Goal: Information Seeking & Learning: Learn about a topic

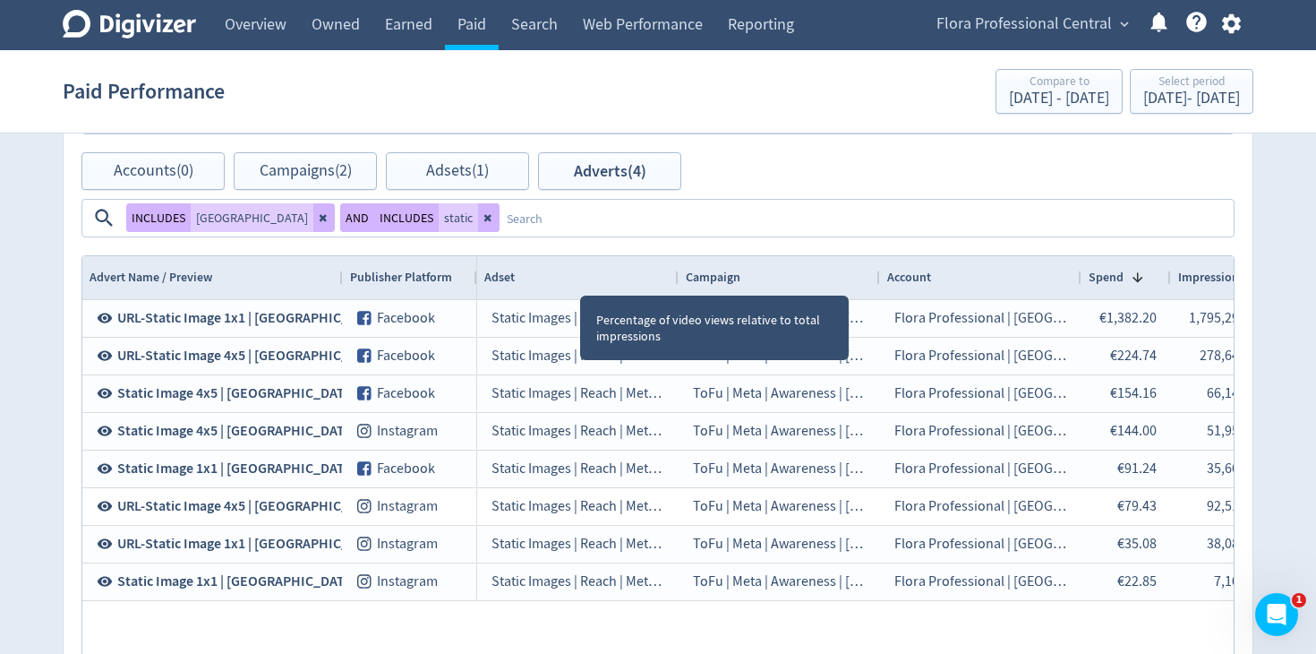
scroll to position [0, 1316]
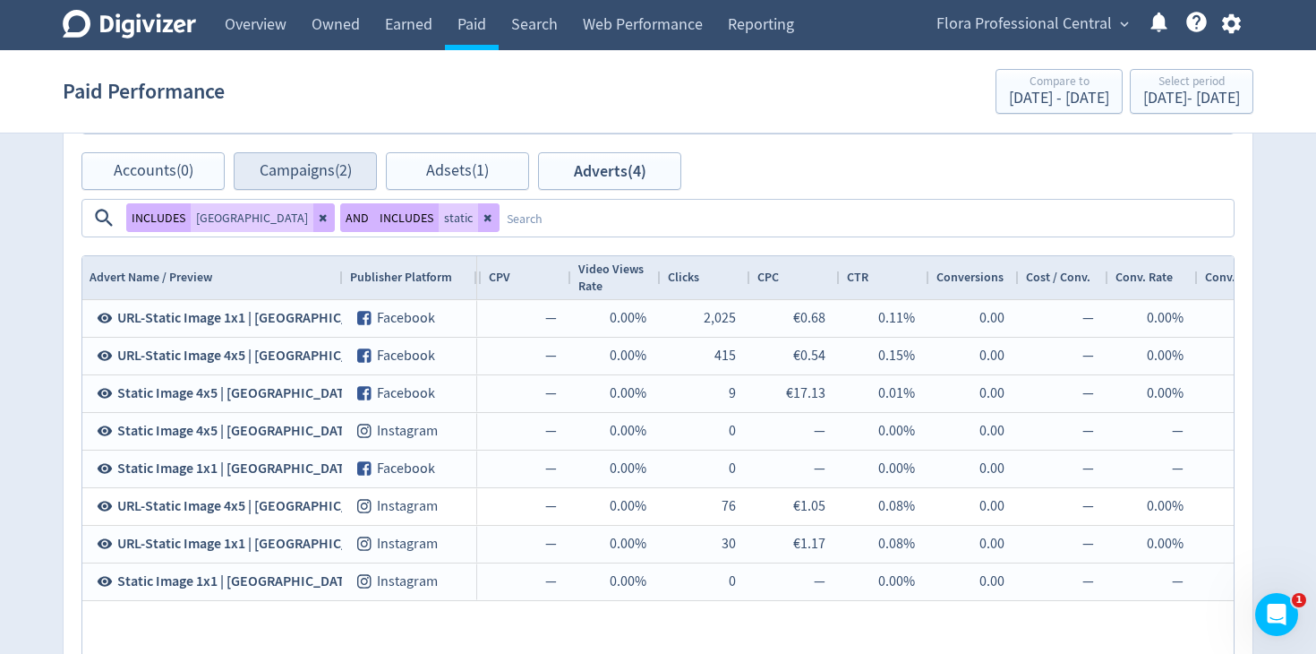
click at [500, 203] on button at bounding box center [488, 217] width 21 height 29
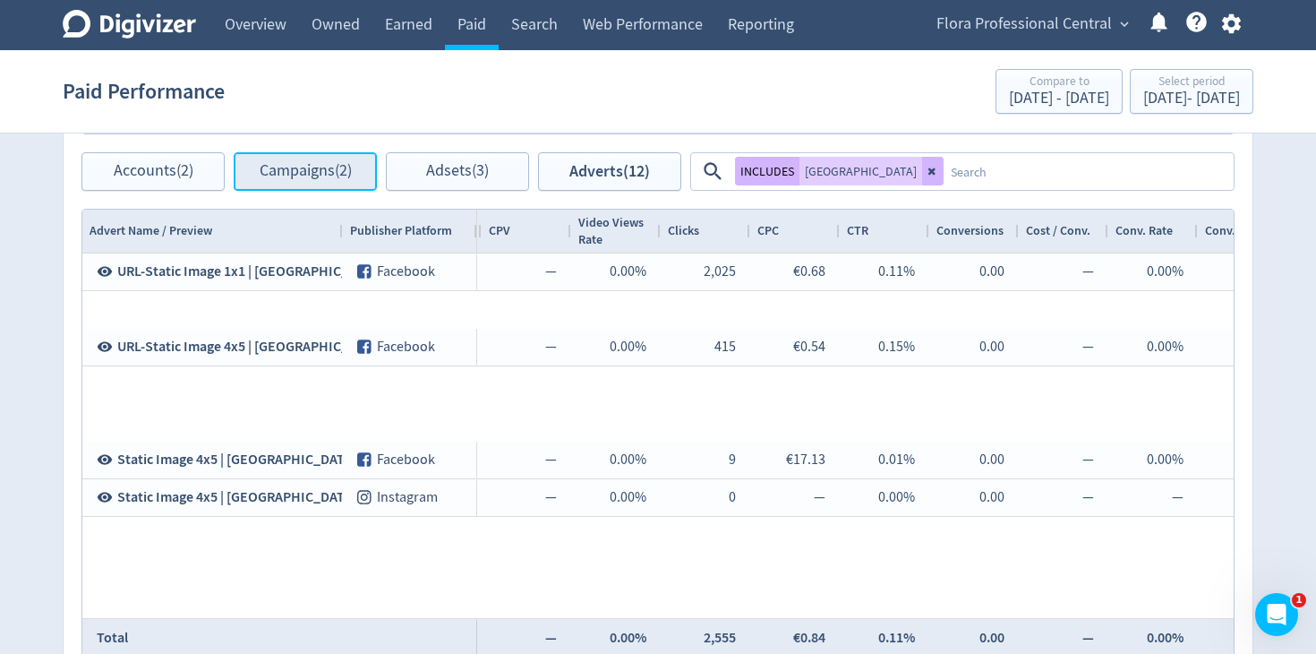
click at [345, 178] on span "Campaigns (2)" at bounding box center [306, 171] width 92 height 17
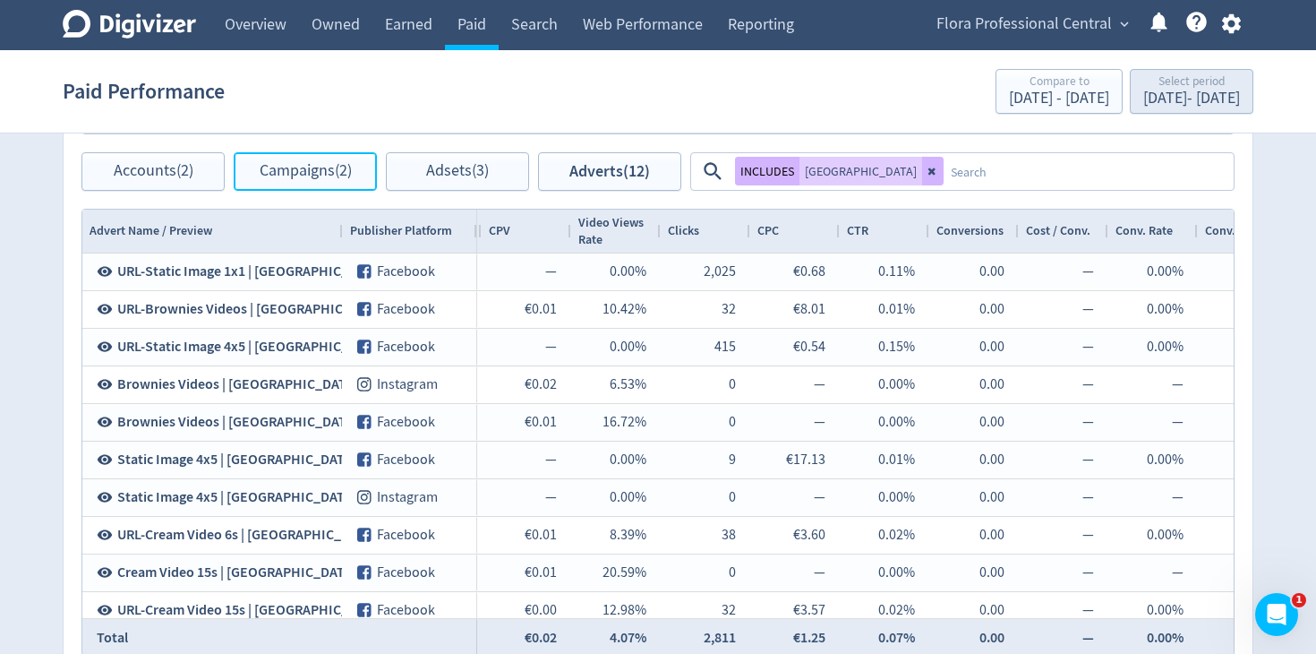
checkbox input "false"
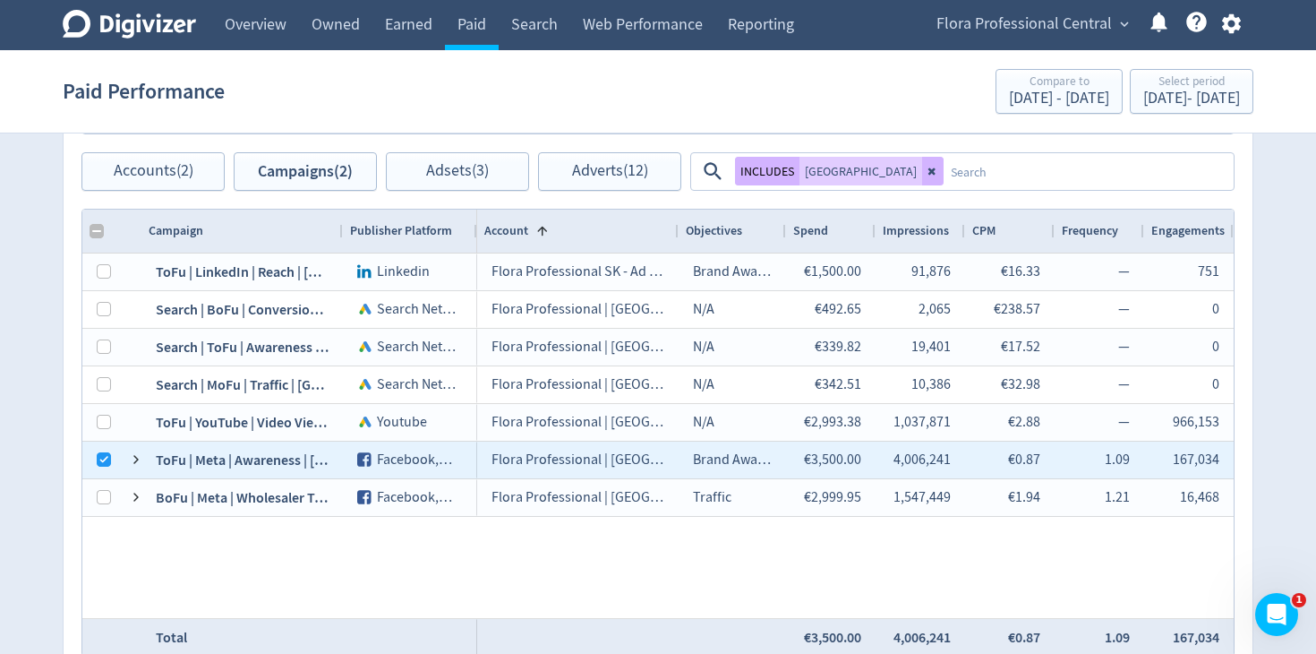
click at [944, 184] on textarea at bounding box center [1088, 171] width 288 height 33
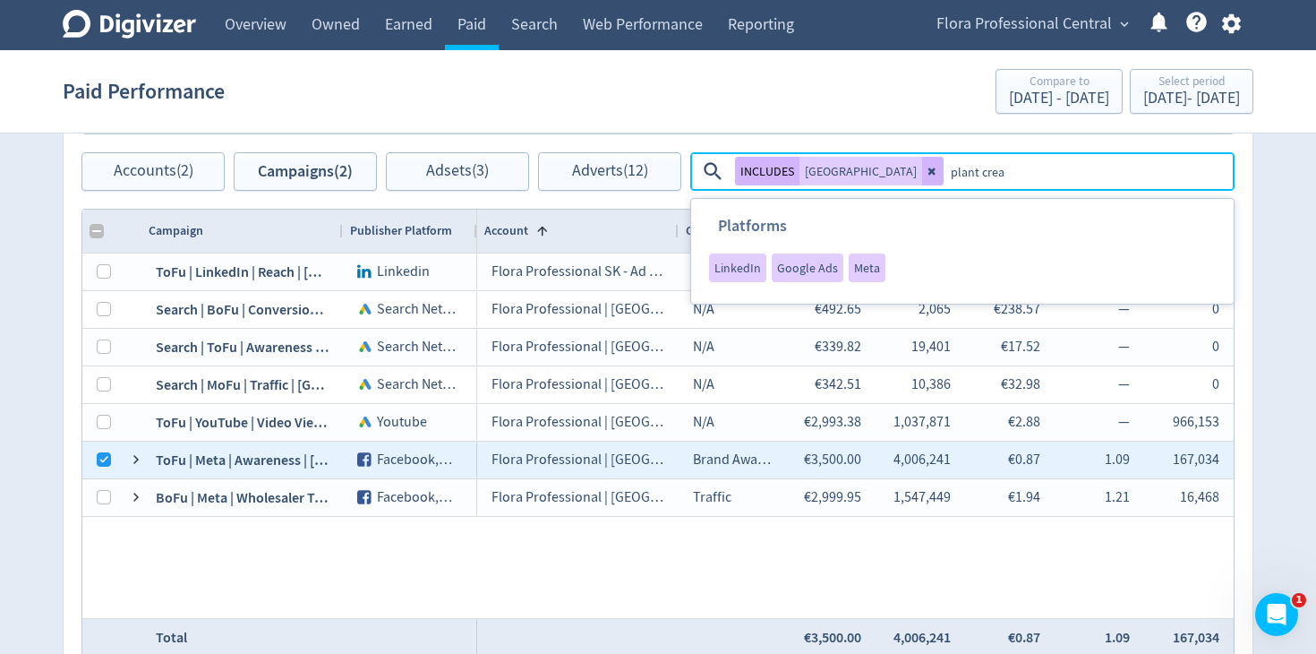
type textarea "plant cream"
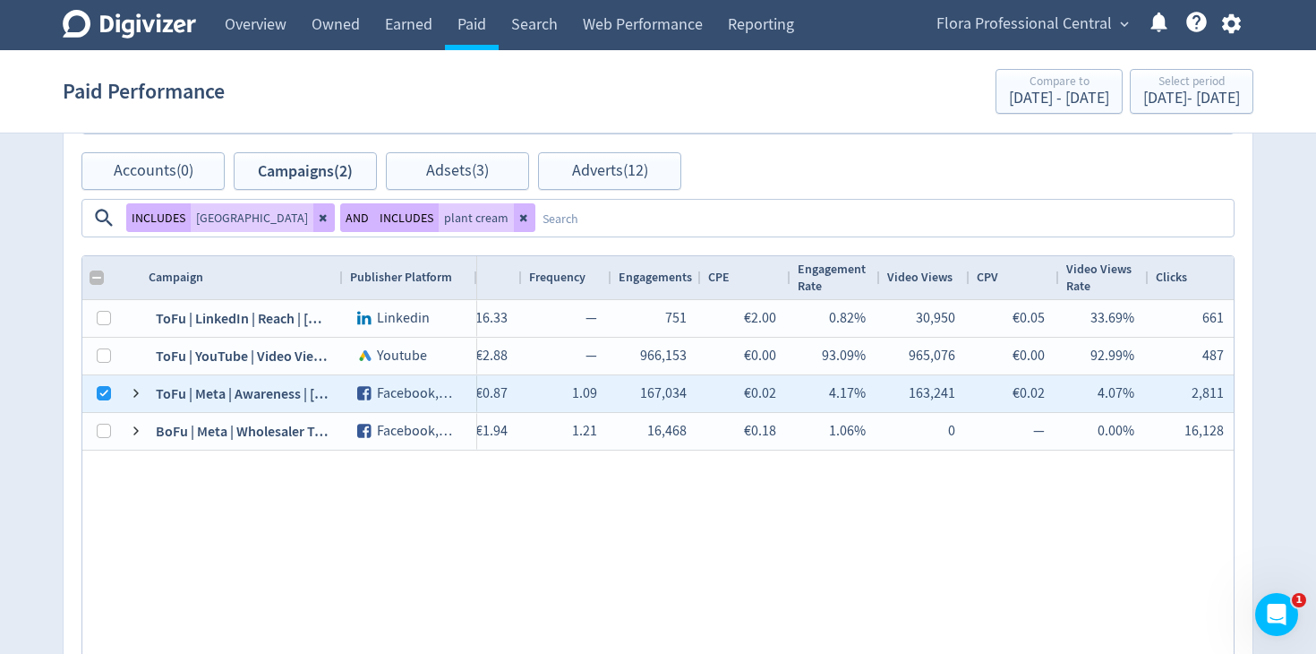
checkbox input "false"
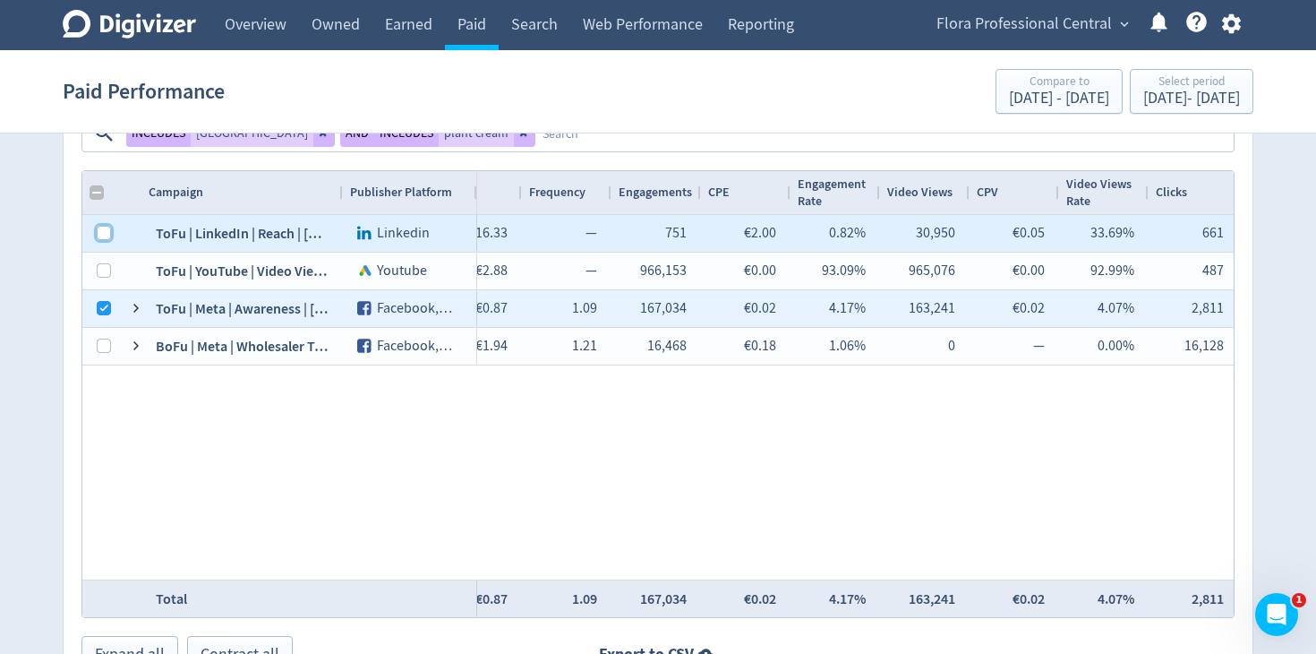
click at [110, 226] on input "Press Space to toggle row selection (unchecked)" at bounding box center [104, 233] width 14 height 14
checkbox input "true"
checkbox input "false"
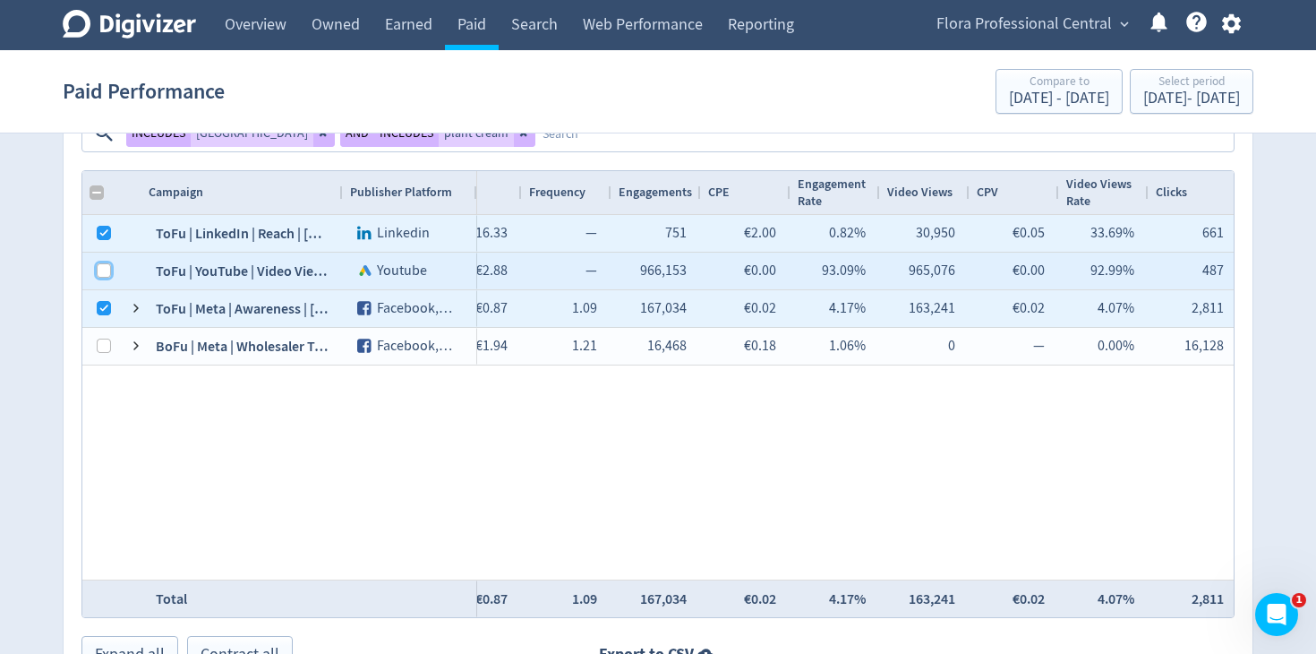
click at [108, 263] on input "Press Space to toggle row selection (unchecked)" at bounding box center [104, 270] width 14 height 14
checkbox input "true"
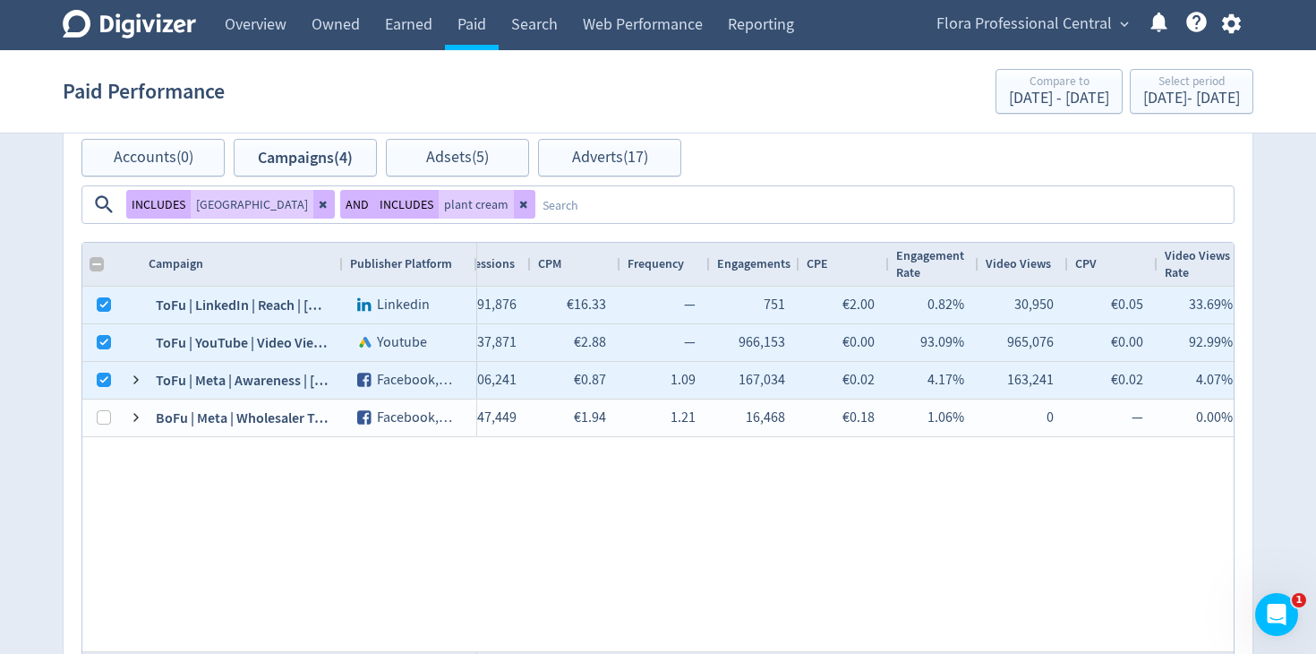
drag, startPoint x: 859, startPoint y: 158, endPoint x: 956, endPoint y: 154, distance: 97.7
click at [330, 199] on icon at bounding box center [324, 204] width 11 height 11
checkbox input "false"
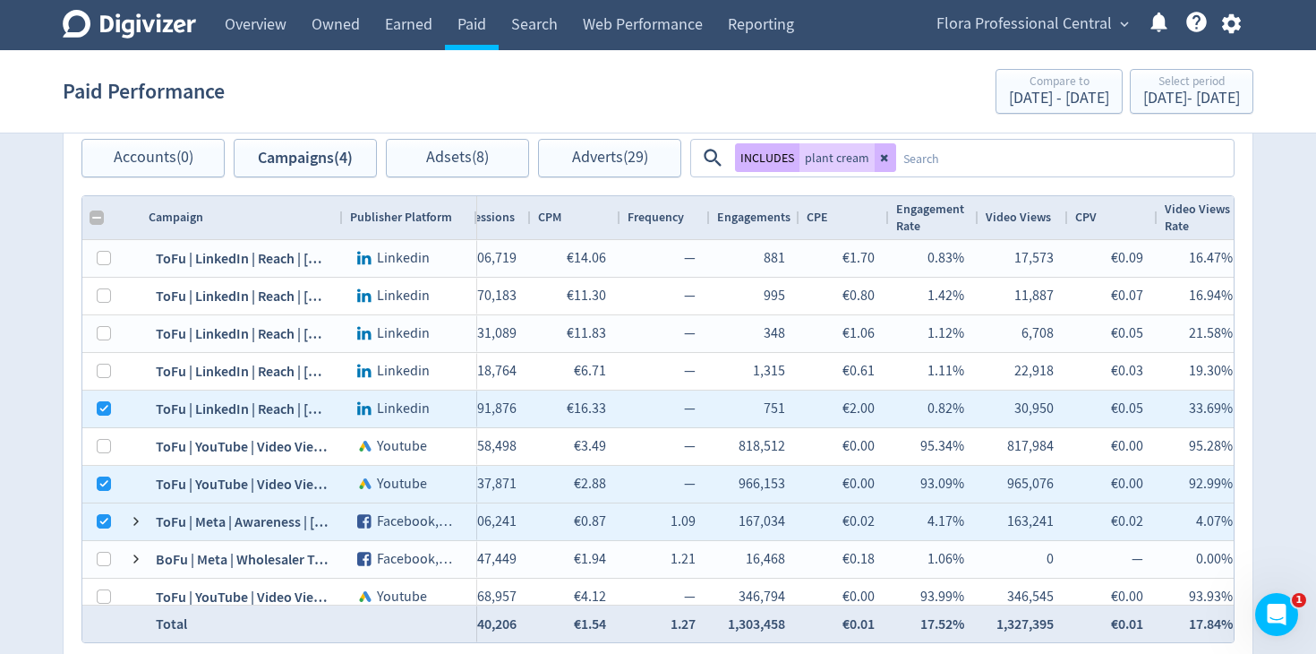
click at [970, 157] on textarea at bounding box center [1064, 157] width 336 height 33
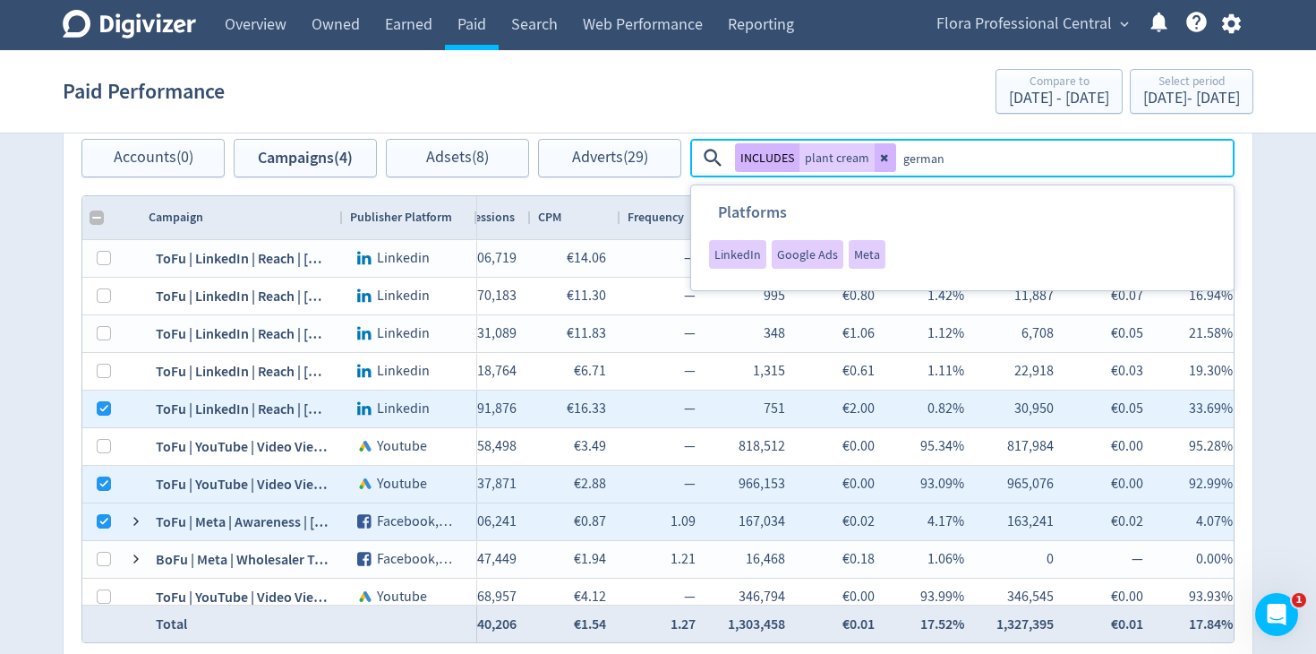
type textarea "[GEOGRAPHIC_DATA]"
checkbox input "false"
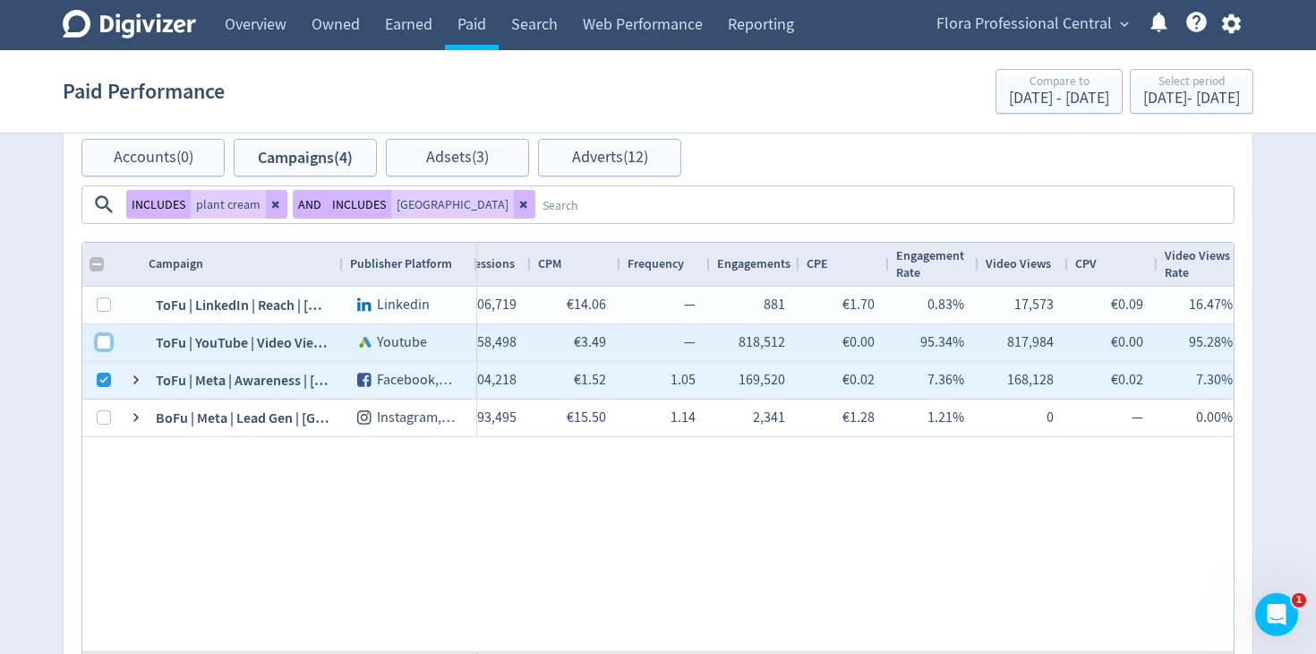
click at [97, 335] on input "Press Space to toggle row selection (unchecked)" at bounding box center [104, 342] width 14 height 14
checkbox input "true"
checkbox input "false"
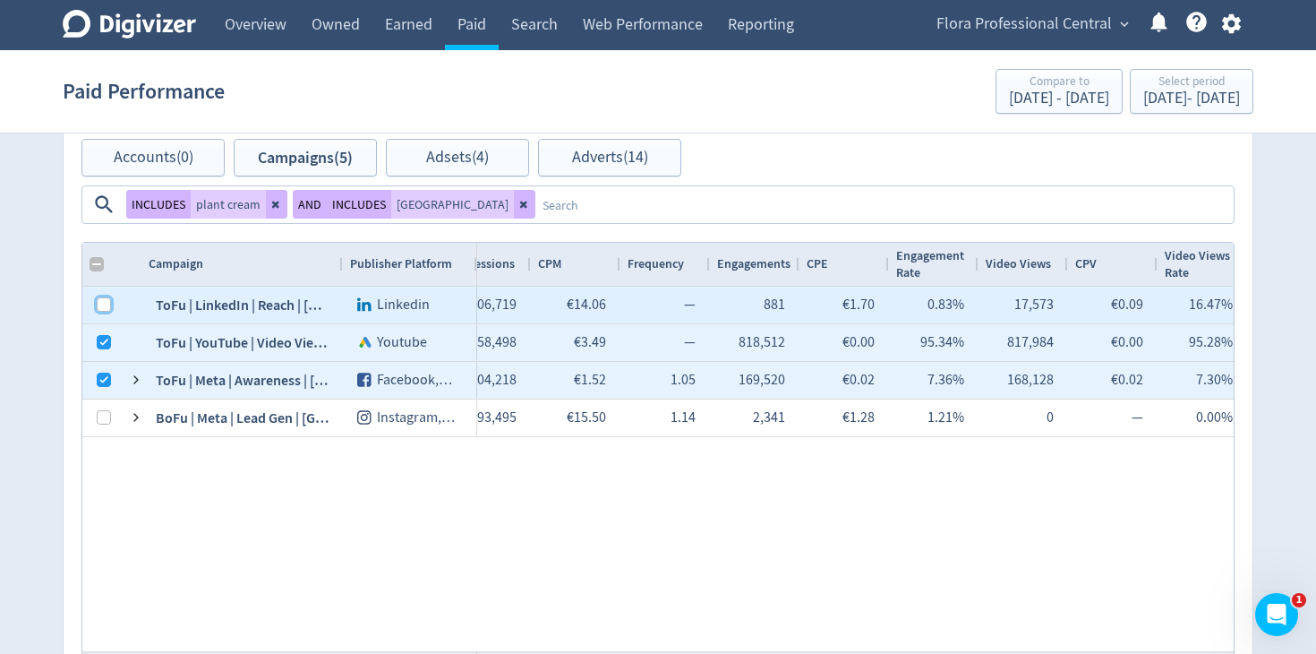
click at [104, 297] on input "Press Space to toggle row selection (unchecked)" at bounding box center [104, 304] width 14 height 14
checkbox input "true"
click at [530, 199] on icon at bounding box center [524, 204] width 11 height 11
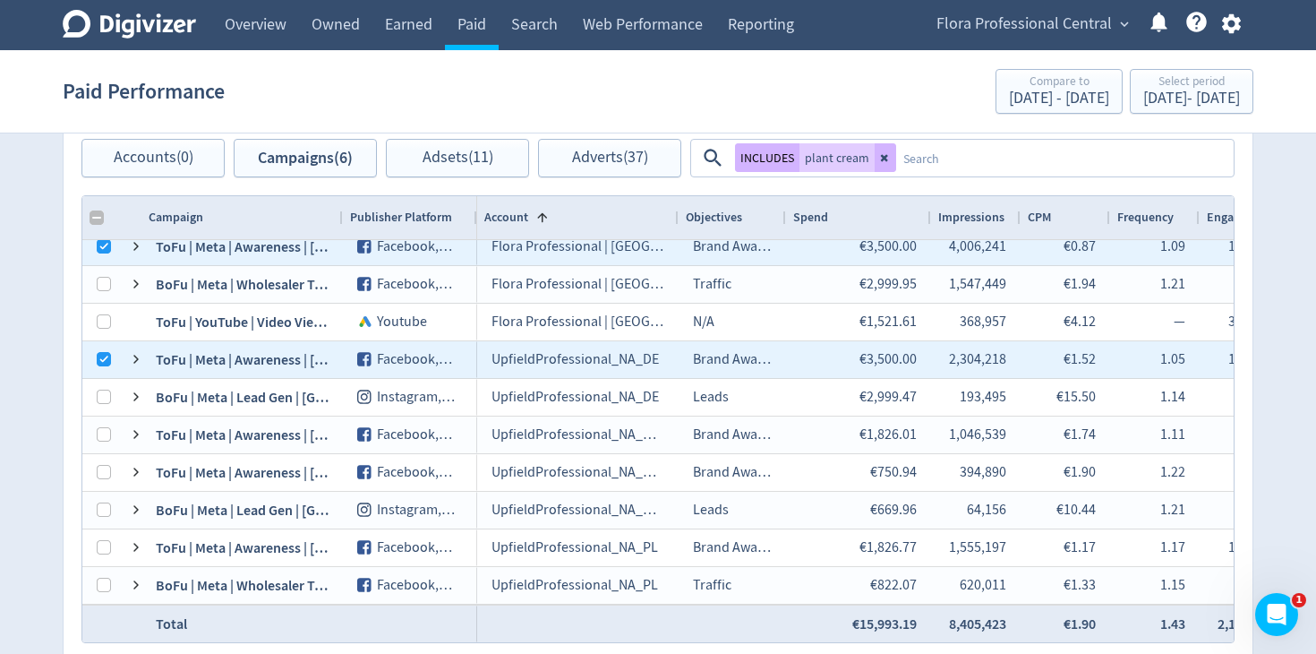
drag, startPoint x: 873, startPoint y: 218, endPoint x: 929, endPoint y: 218, distance: 55.5
click at [929, 218] on div at bounding box center [930, 217] width 7 height 43
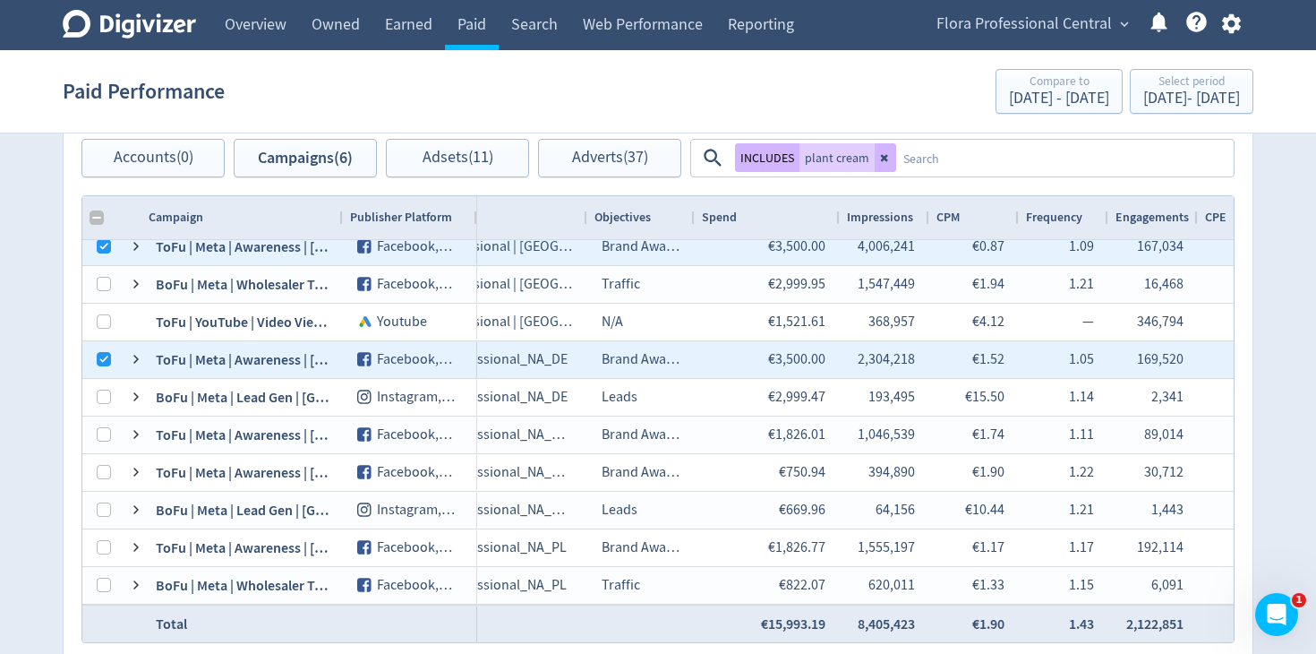
scroll to position [0, 93]
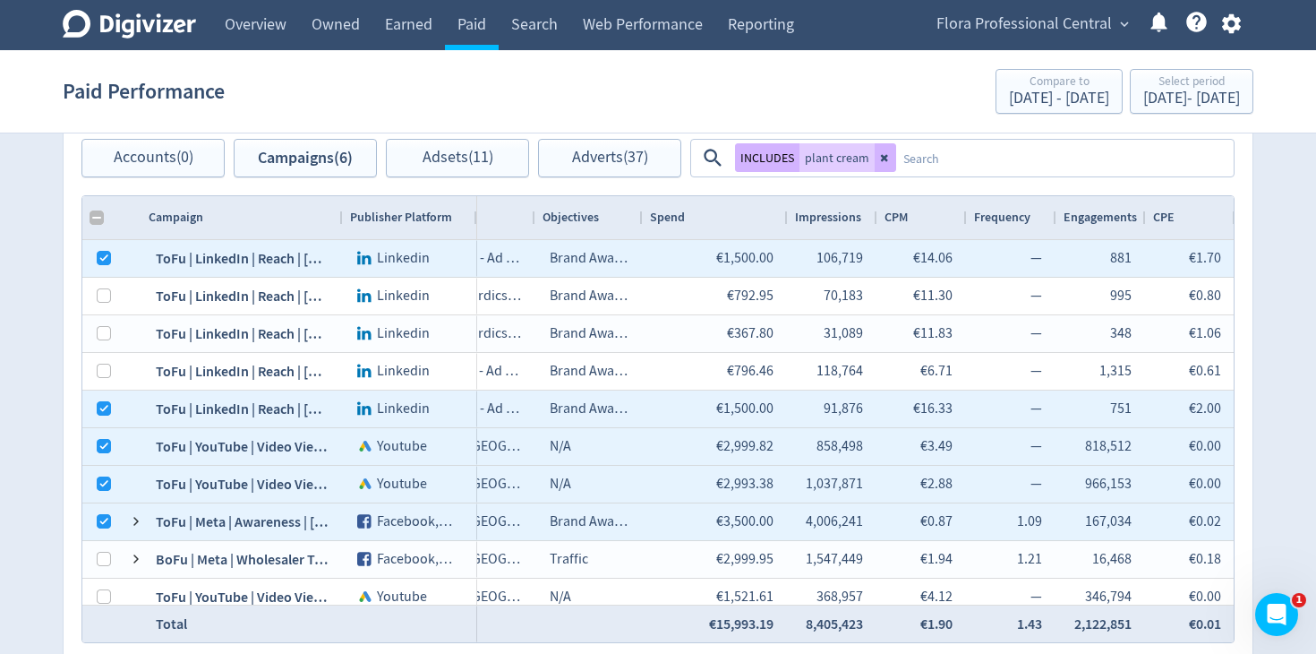
checkbox input "false"
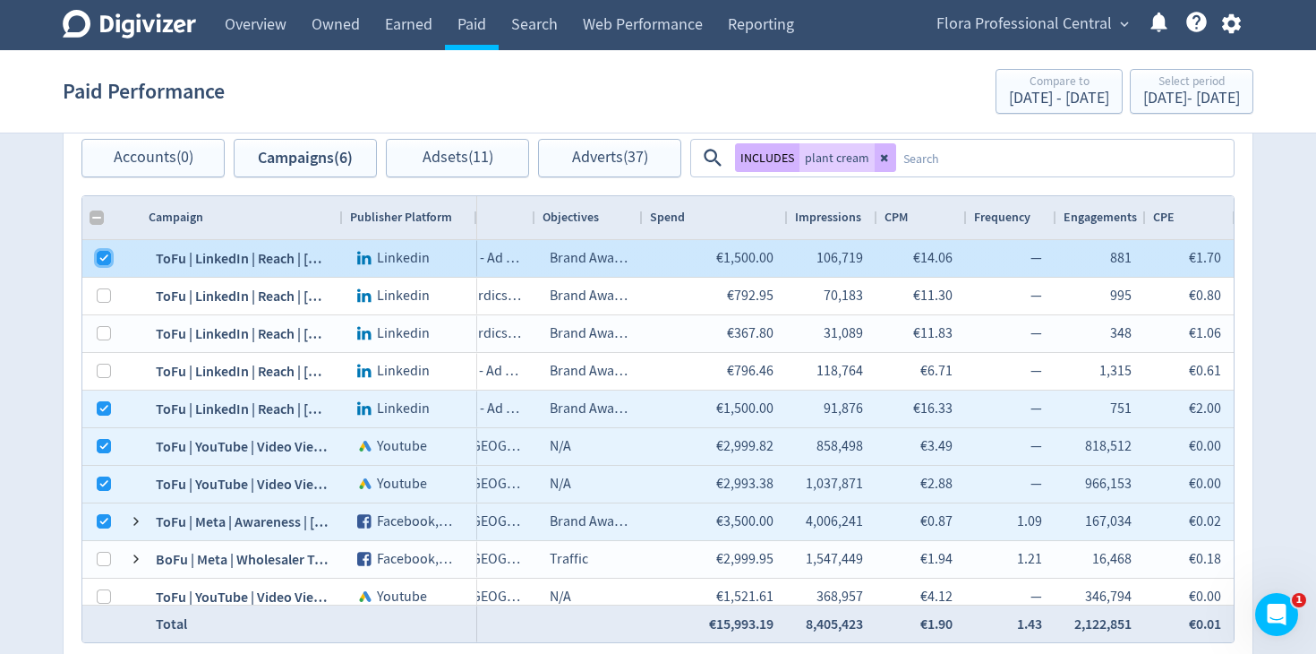
click at [108, 262] on input "Press Space to toggle row selection (checked)" at bounding box center [104, 258] width 14 height 14
checkbox input "false"
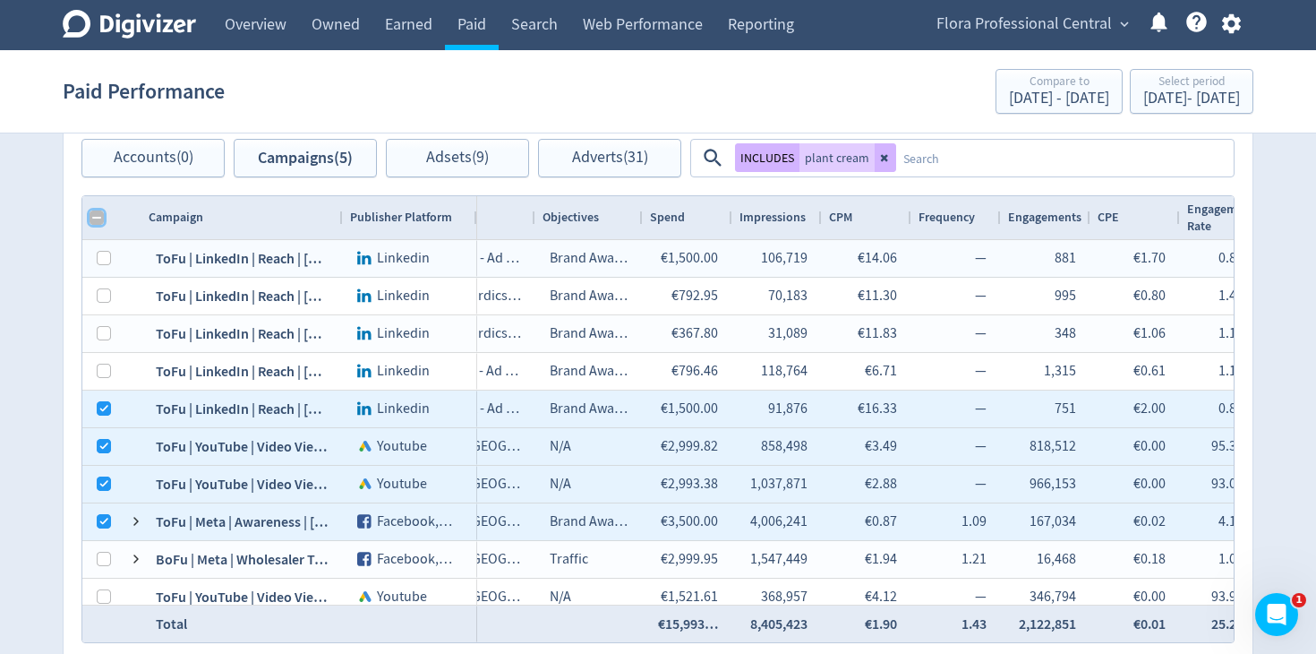
click at [95, 215] on input "Column with Header Selection" at bounding box center [97, 217] width 14 height 14
checkbox input "true"
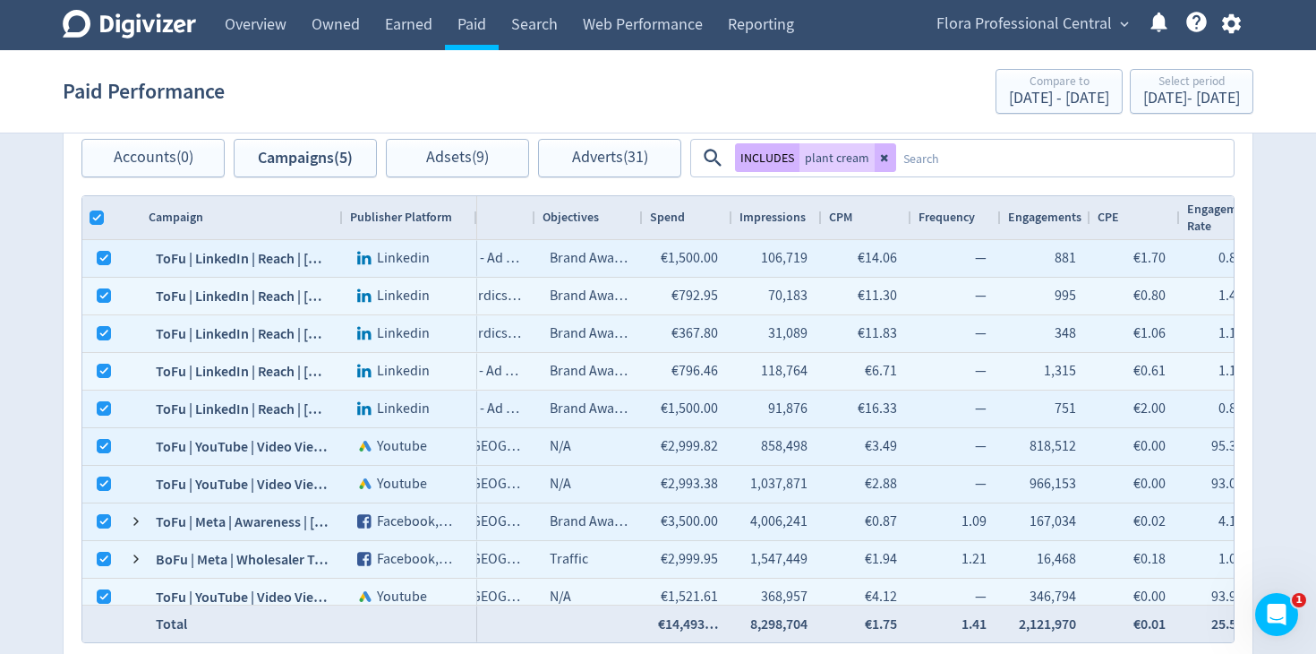
click at [817, 424] on div "91,876" at bounding box center [777, 408] width 90 height 37
checkbox input "true"
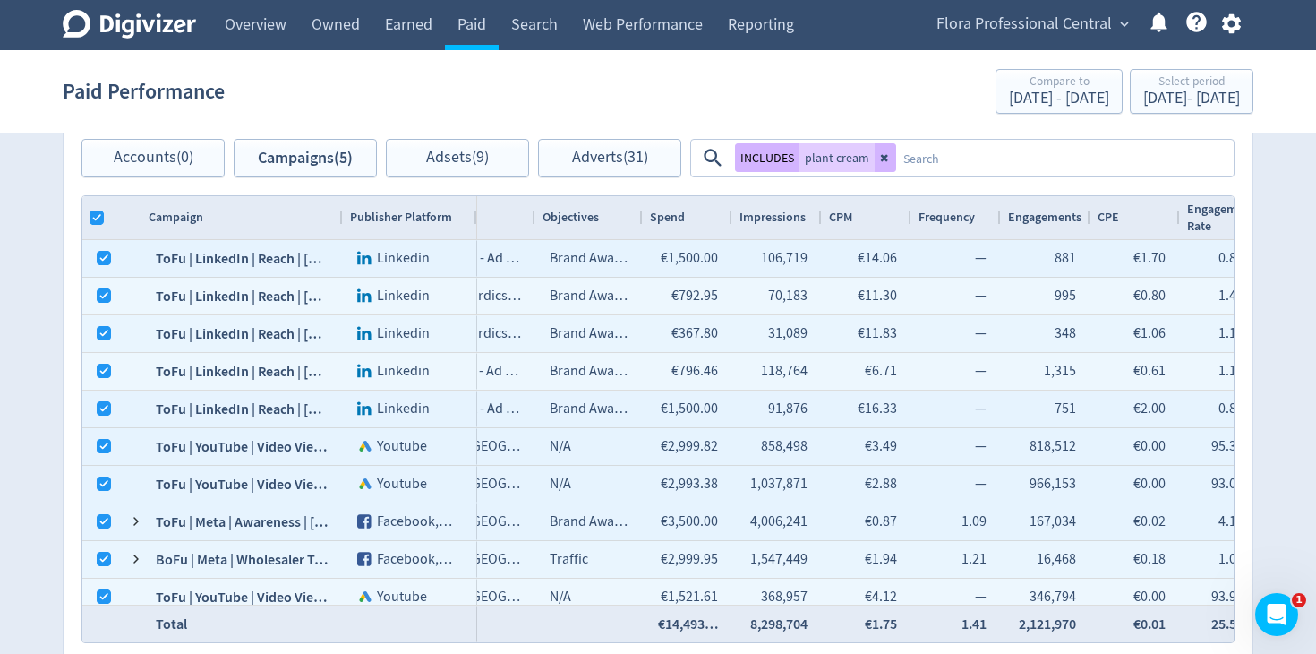
checkbox input "true"
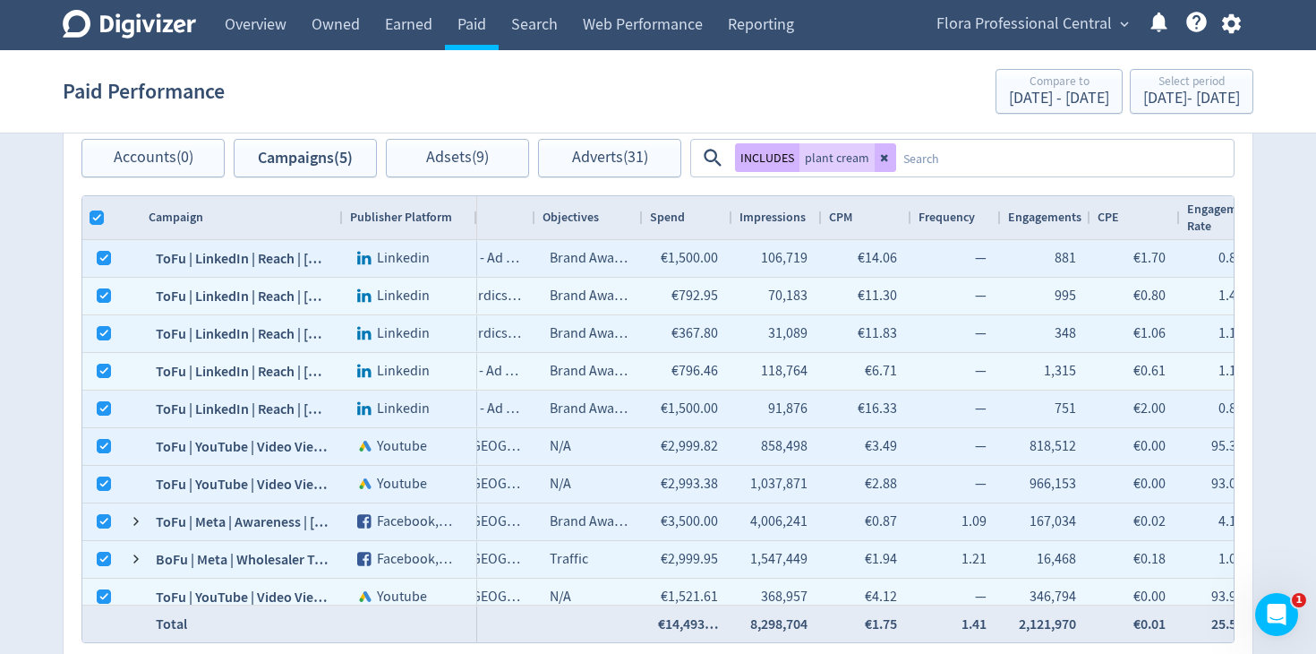
checkbox input "true"
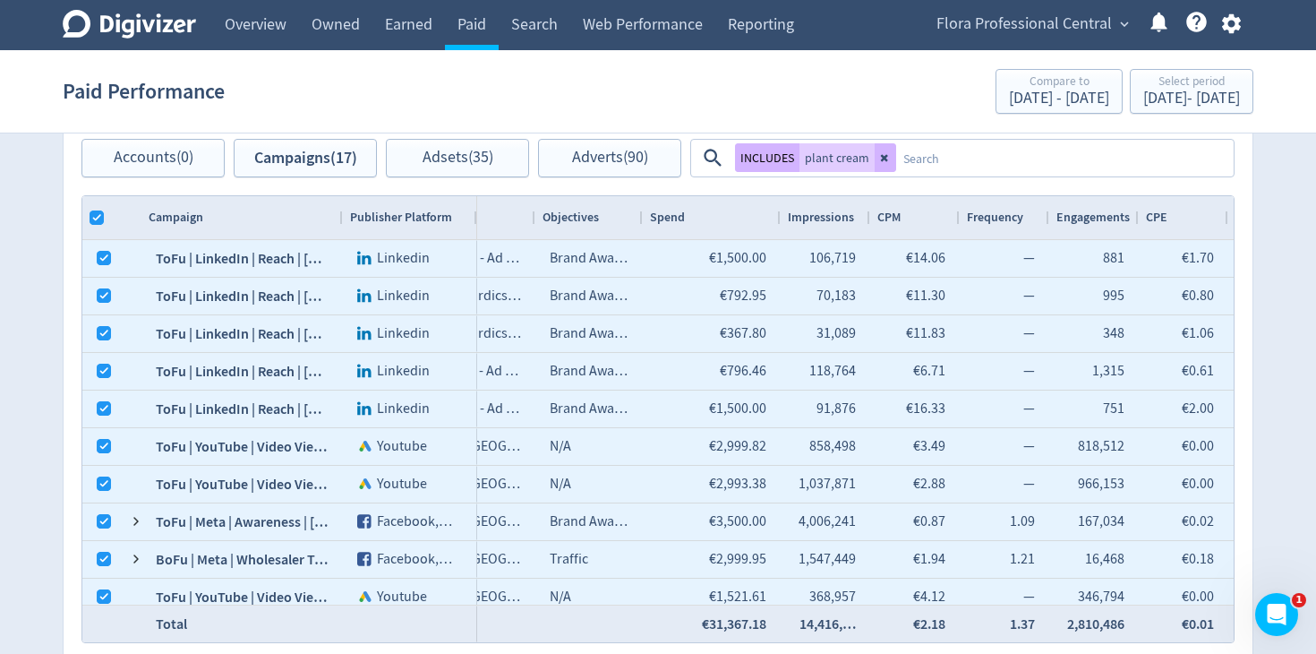
drag, startPoint x: 732, startPoint y: 215, endPoint x: 781, endPoint y: 214, distance: 49.3
click at [781, 214] on div at bounding box center [779, 217] width 7 height 43
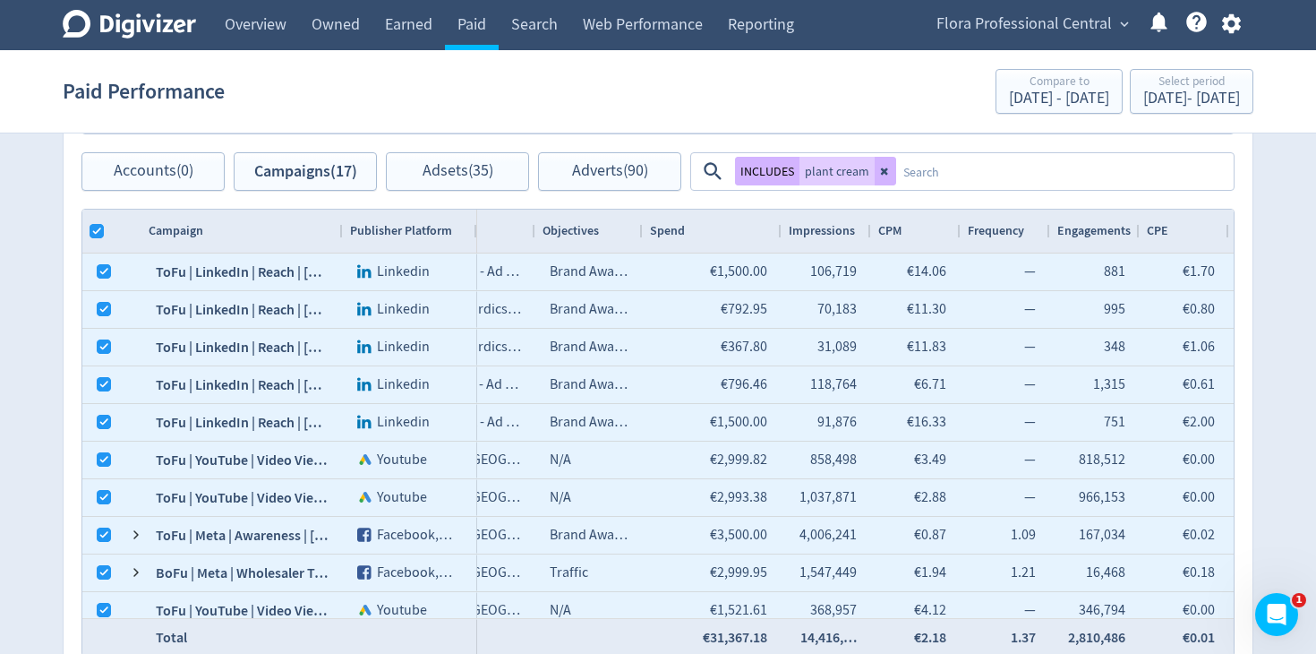
click at [961, 170] on textarea at bounding box center [1064, 171] width 336 height 33
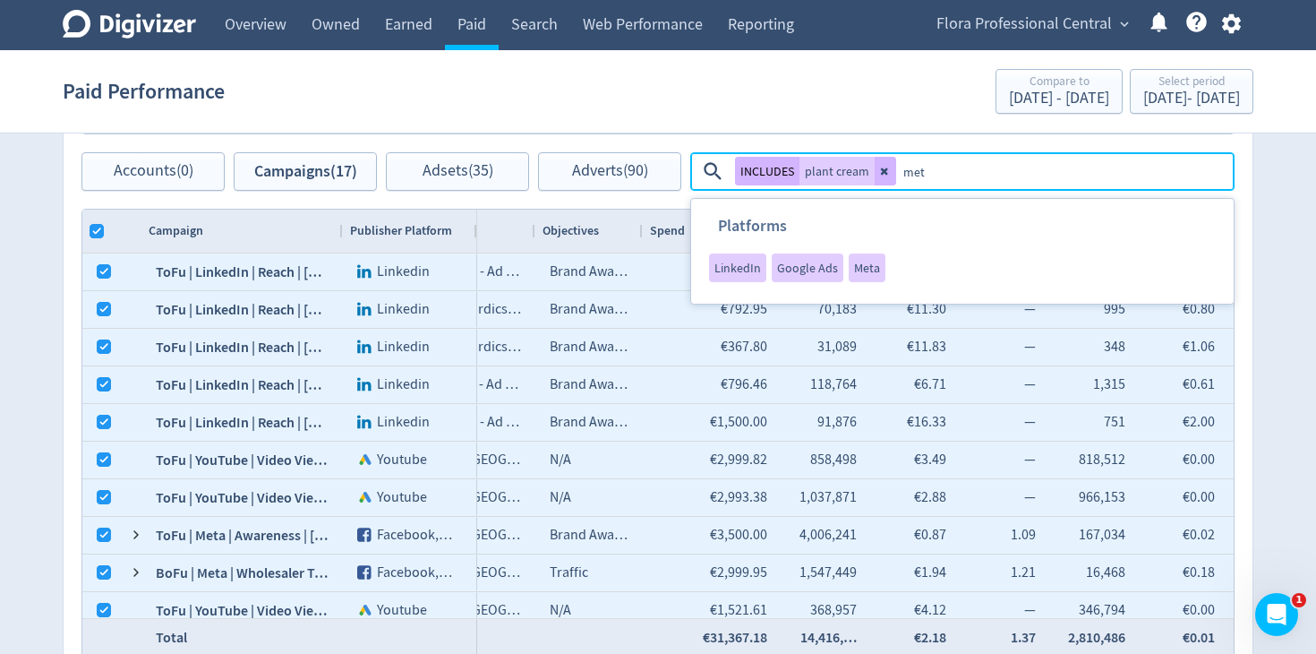
type textarea "meta"
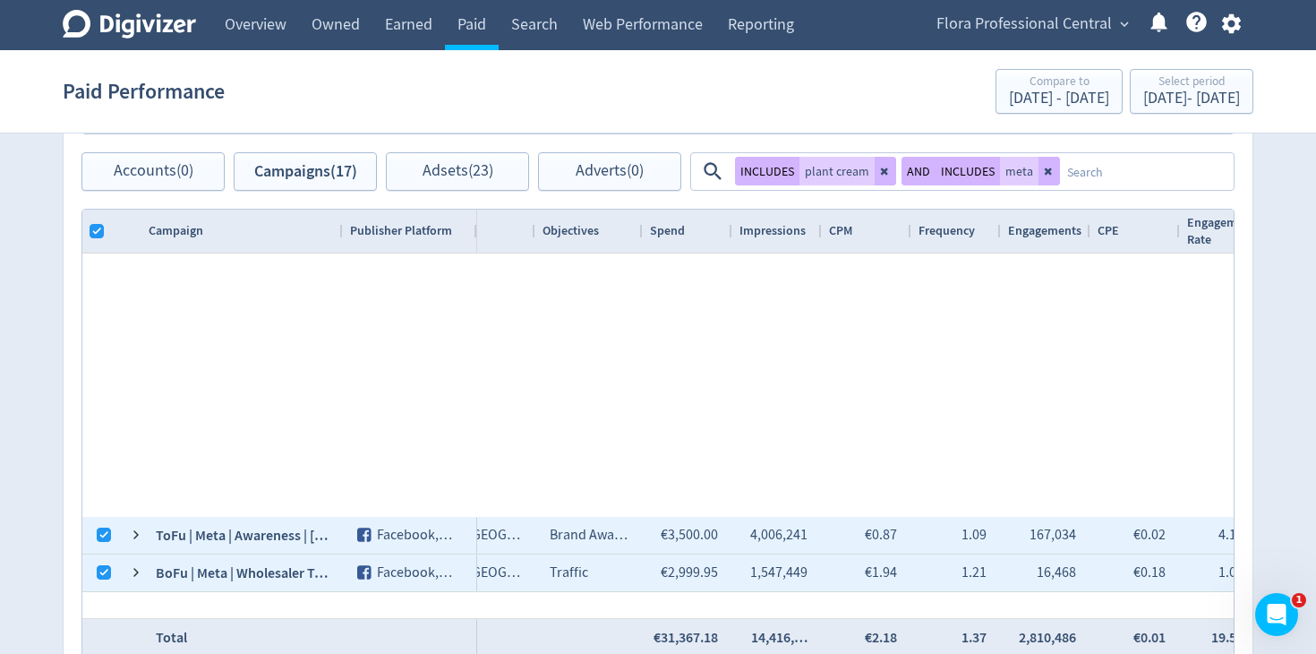
checkbox input "true"
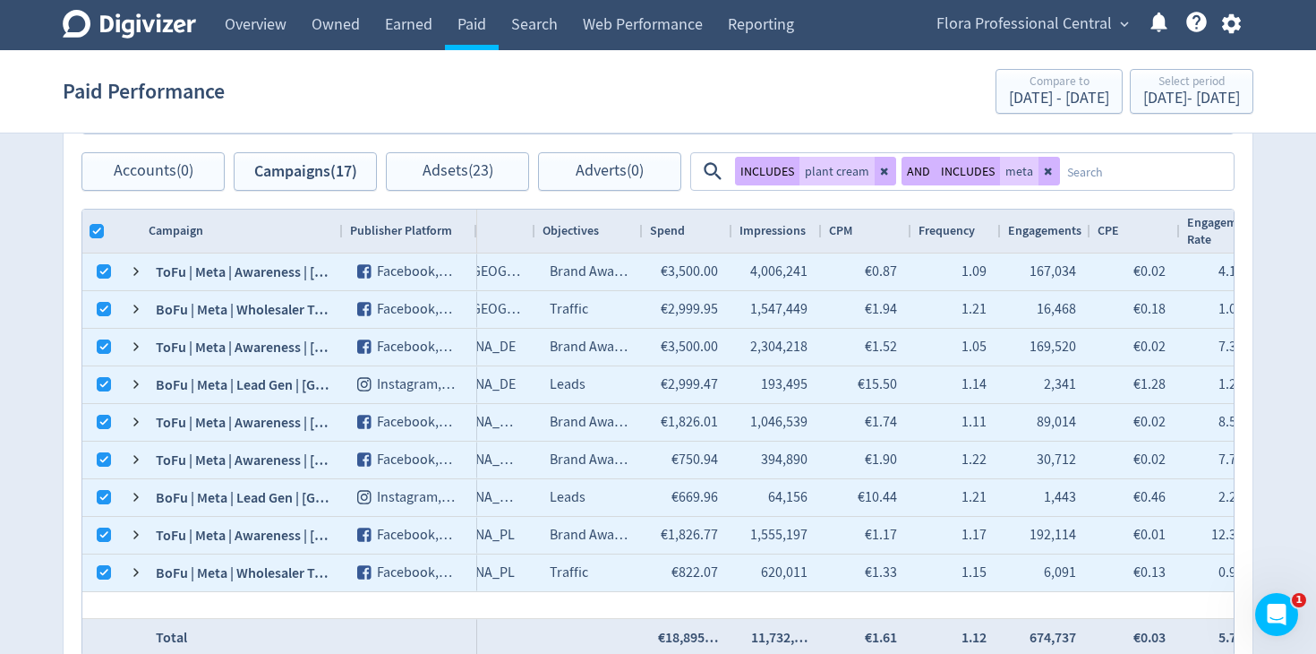
click at [1256, 271] on div "Spend €54,553.64 11 % Logo of Meta Platforms -- Graphic created by [PERSON_NAME…" at bounding box center [658, 1] width 1223 height 1571
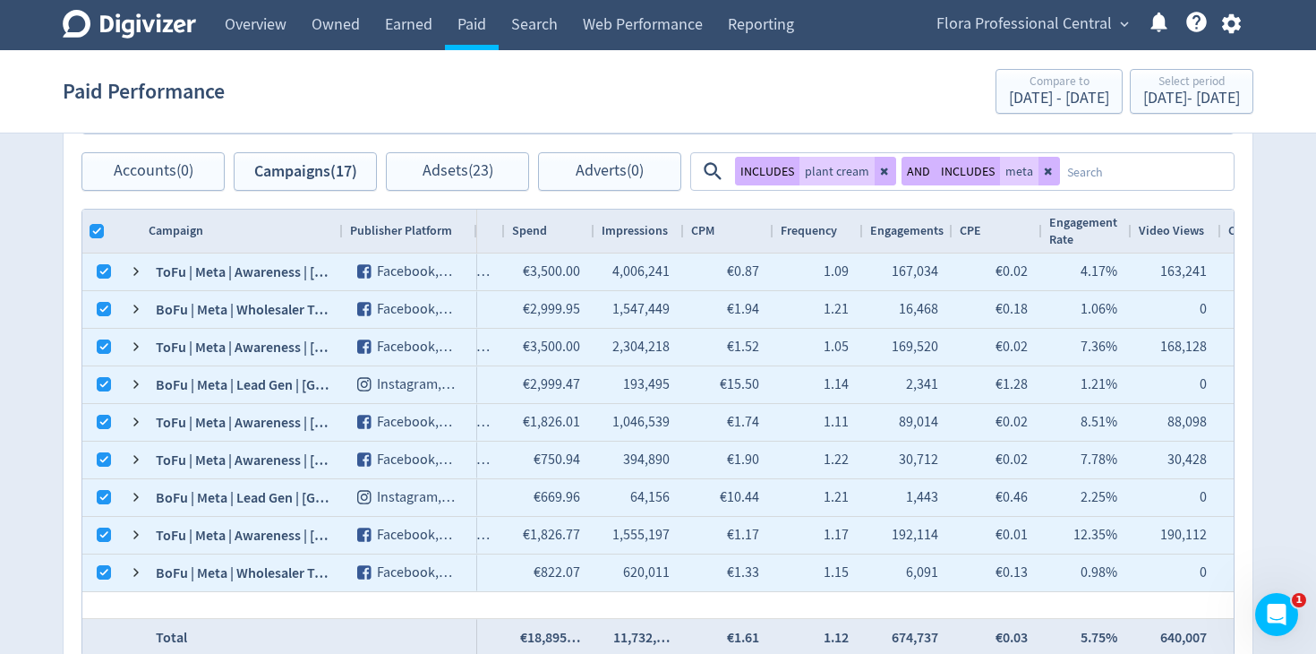
scroll to position [0, 336]
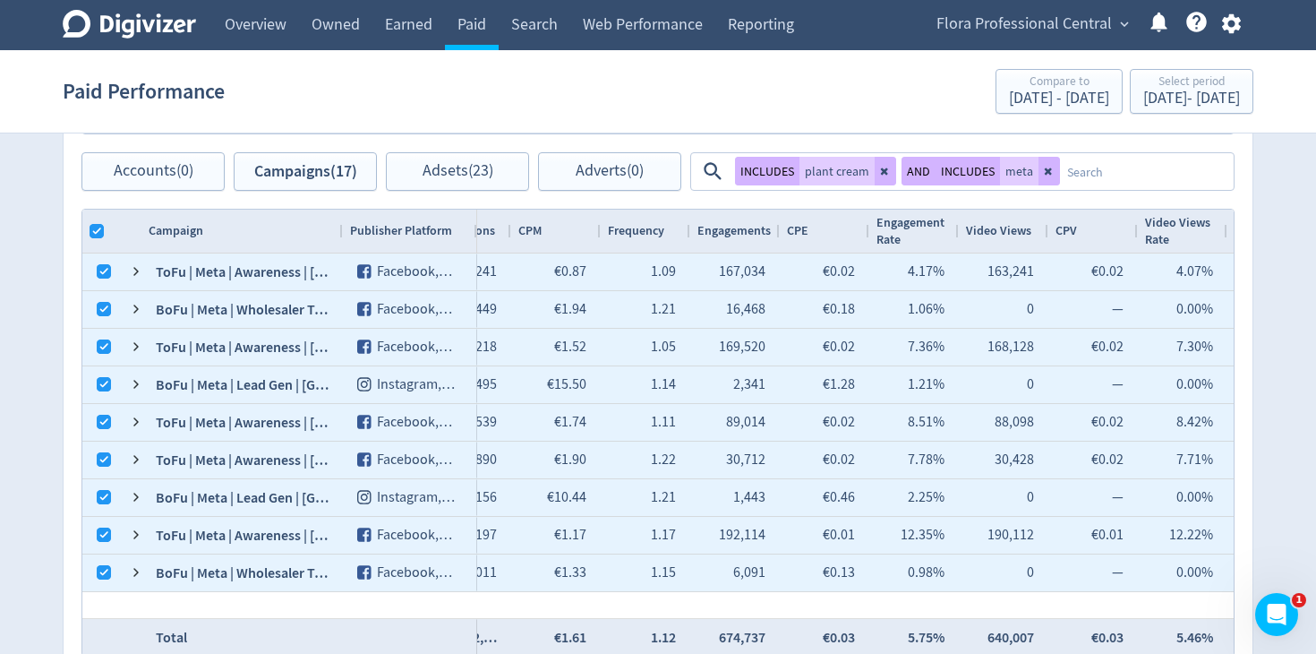
click at [1108, 176] on textarea at bounding box center [1146, 171] width 172 height 33
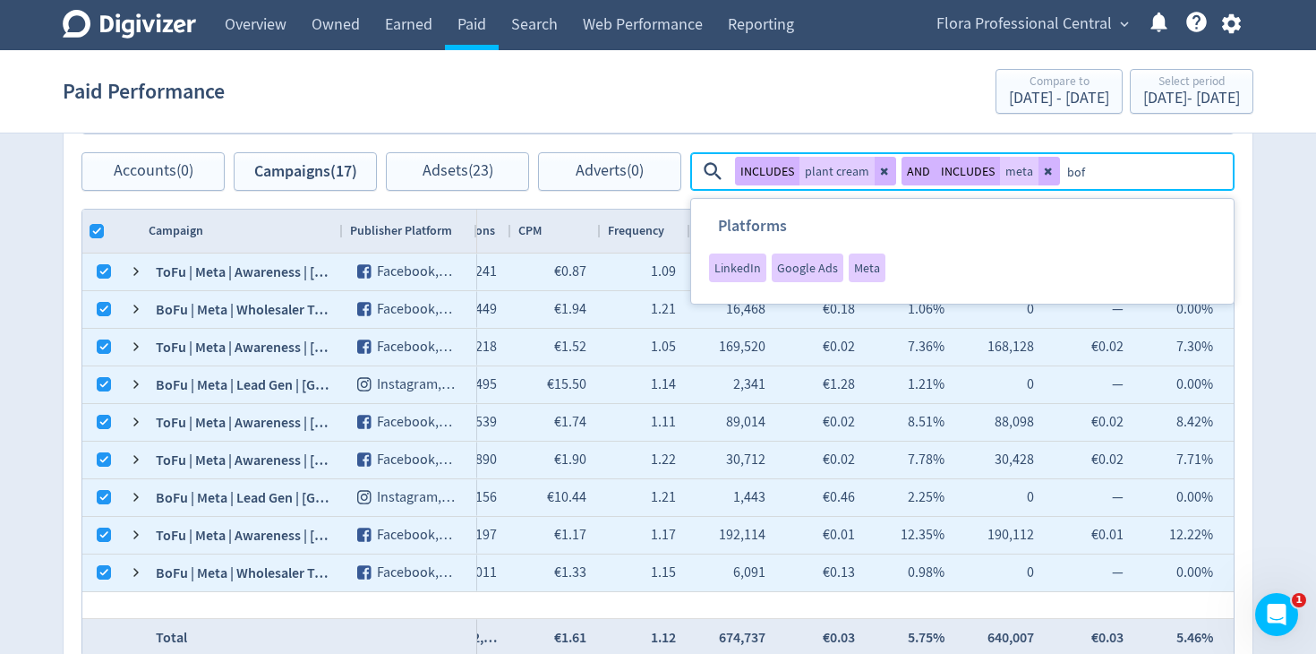
type textarea "bofu"
type textarea "who"
checkbox input "true"
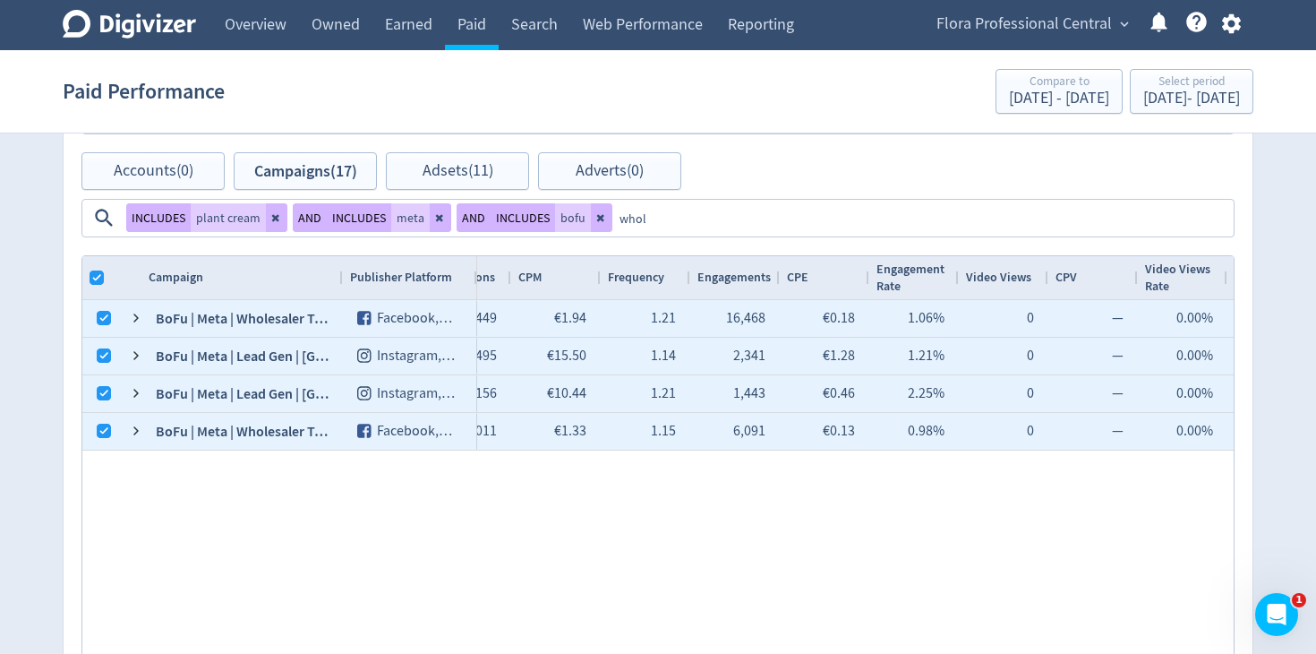
type textarea "whole"
checkbox input "true"
checkbox input "false"
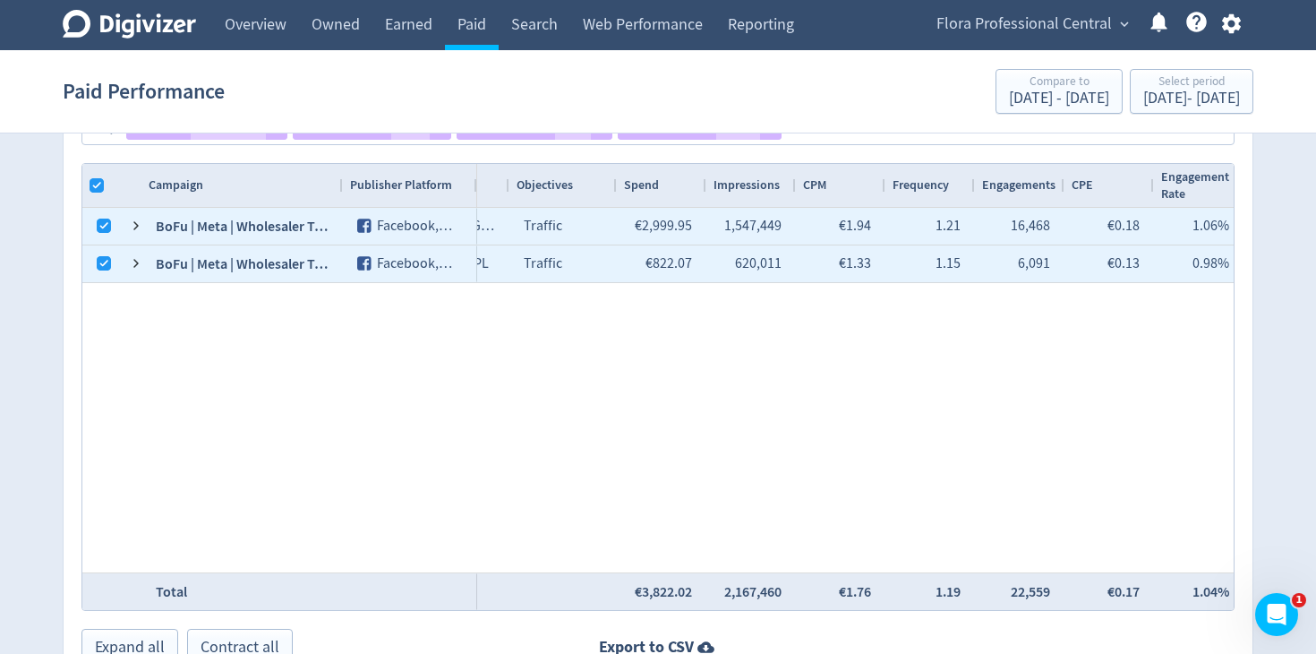
scroll to position [0, 0]
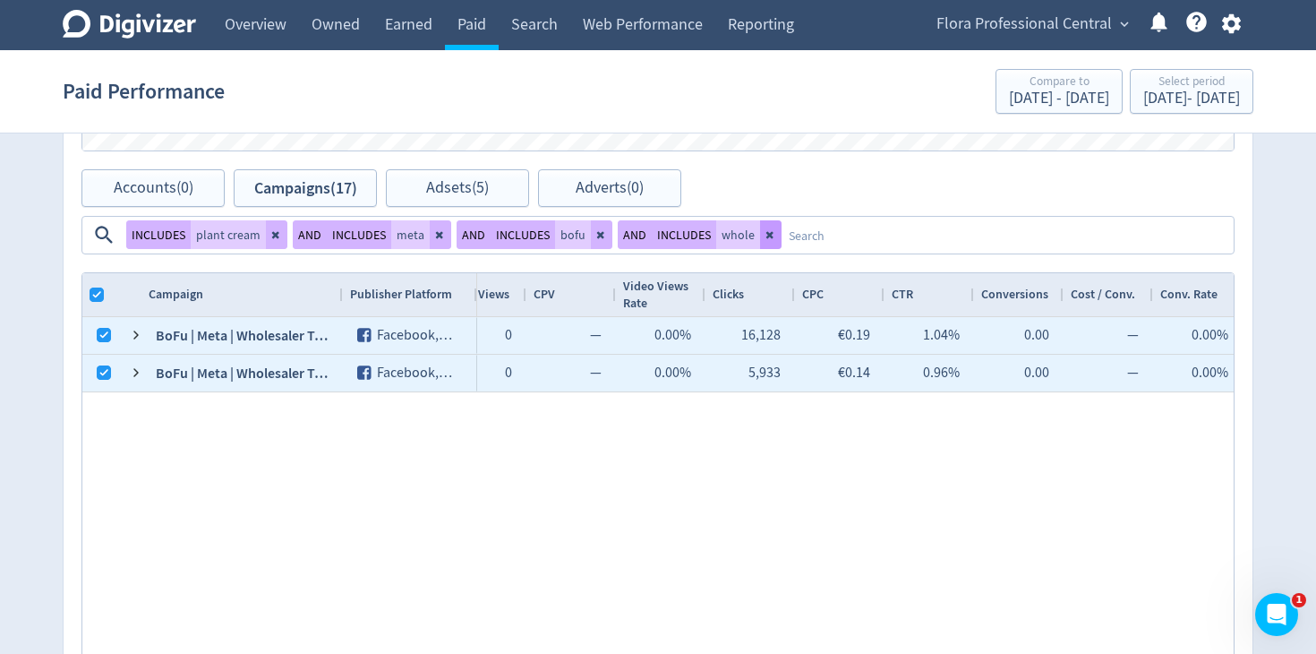
click at [766, 235] on icon at bounding box center [771, 234] width 11 height 11
checkbox input "true"
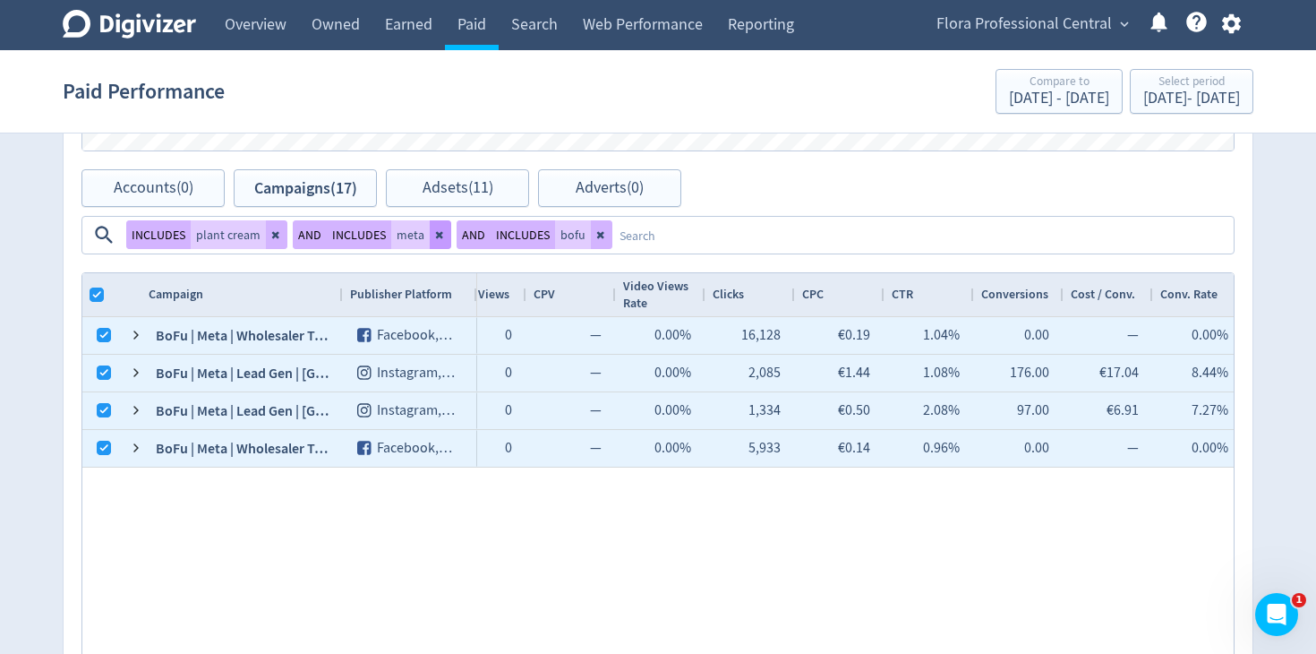
click at [436, 235] on icon at bounding box center [439, 235] width 7 height 7
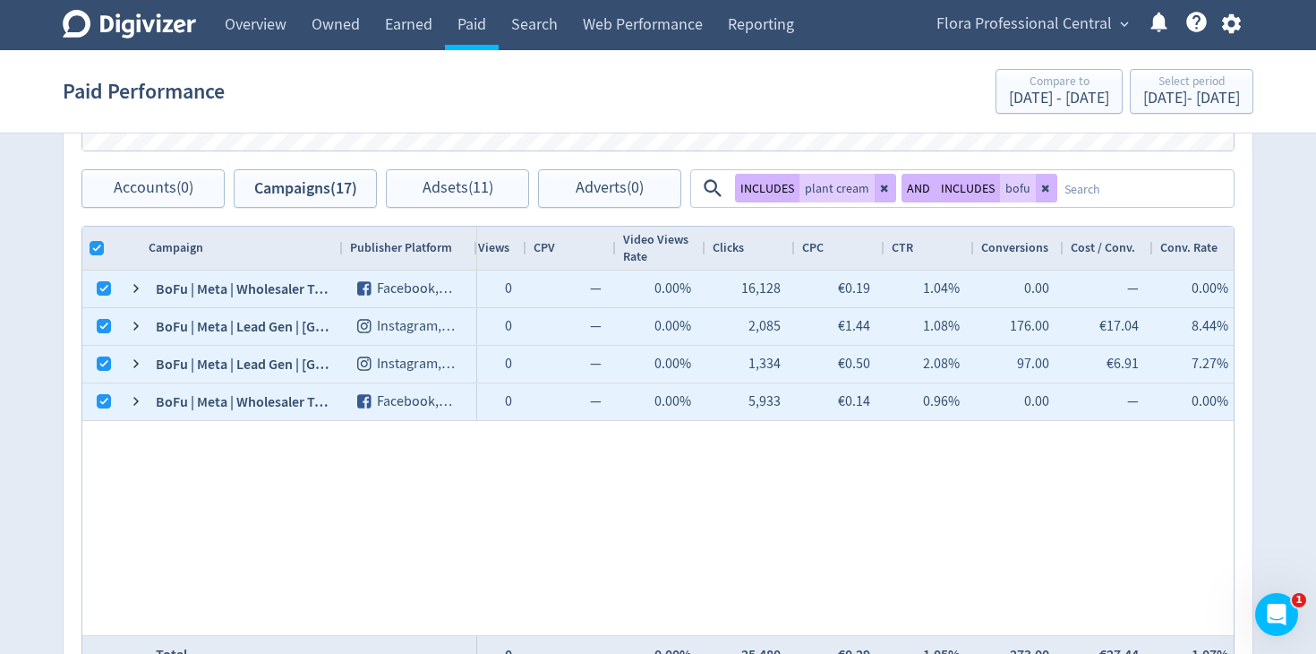
click at [1137, 178] on textarea at bounding box center [1145, 188] width 175 height 33
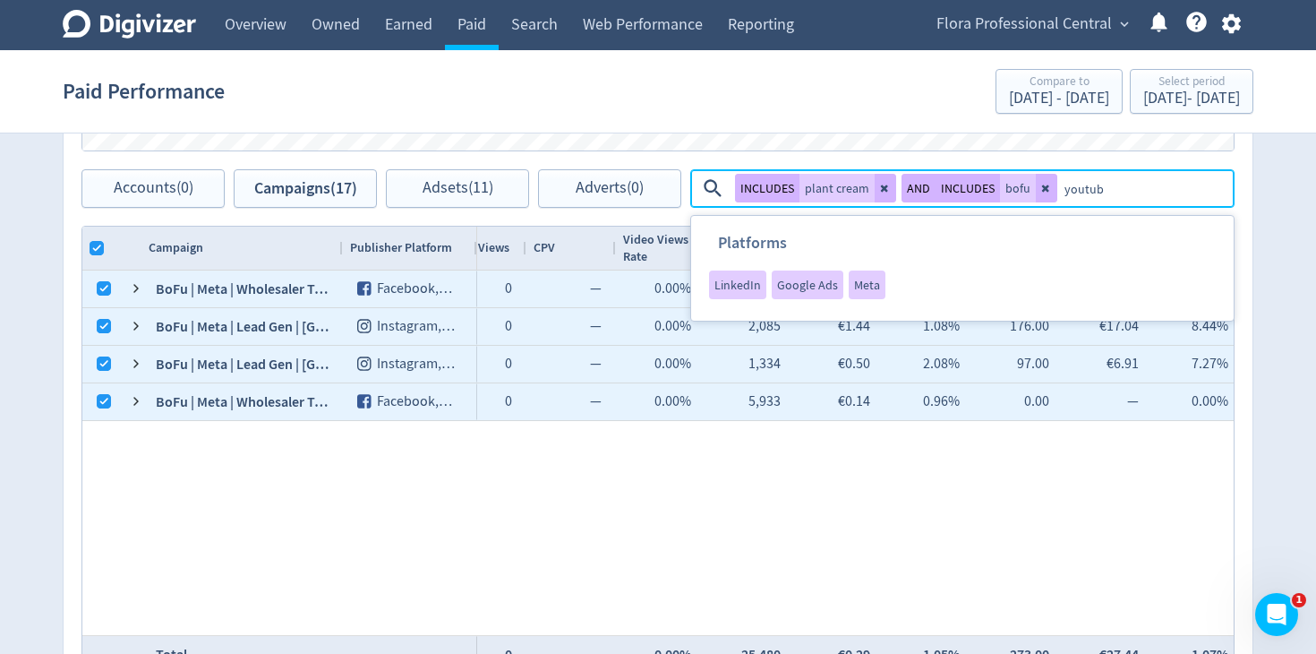
type textarea "youtube"
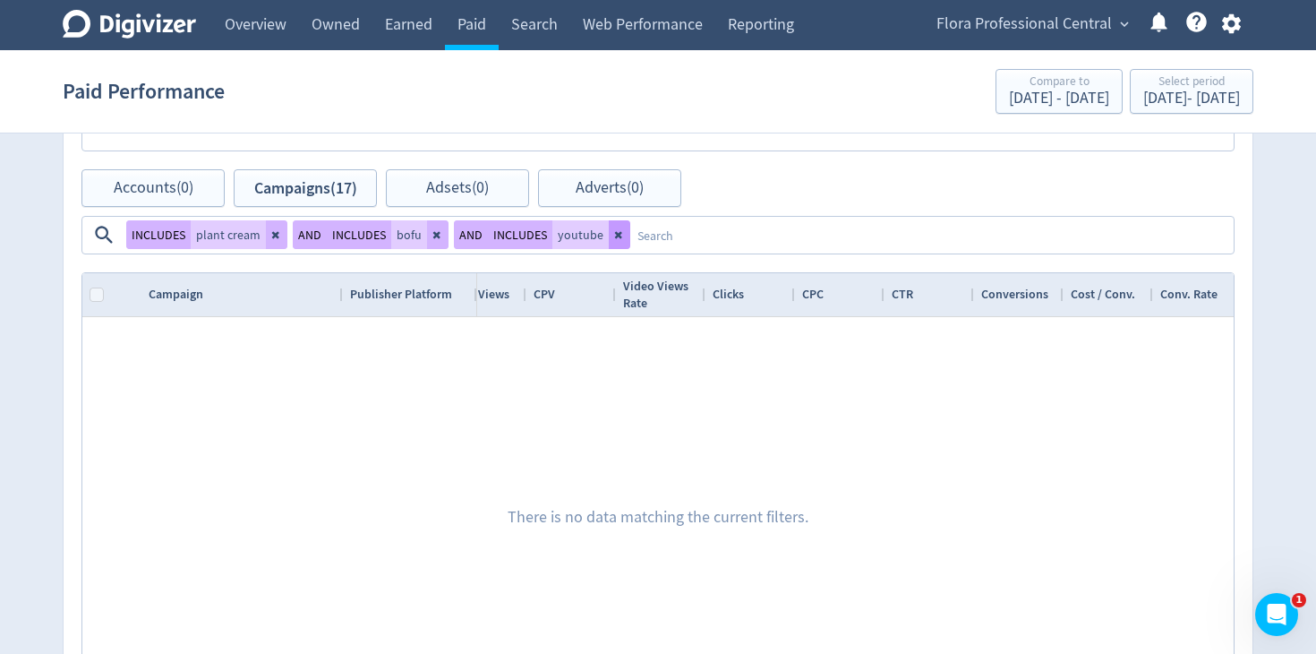
click at [609, 239] on button at bounding box center [619, 234] width 21 height 29
checkbox input "true"
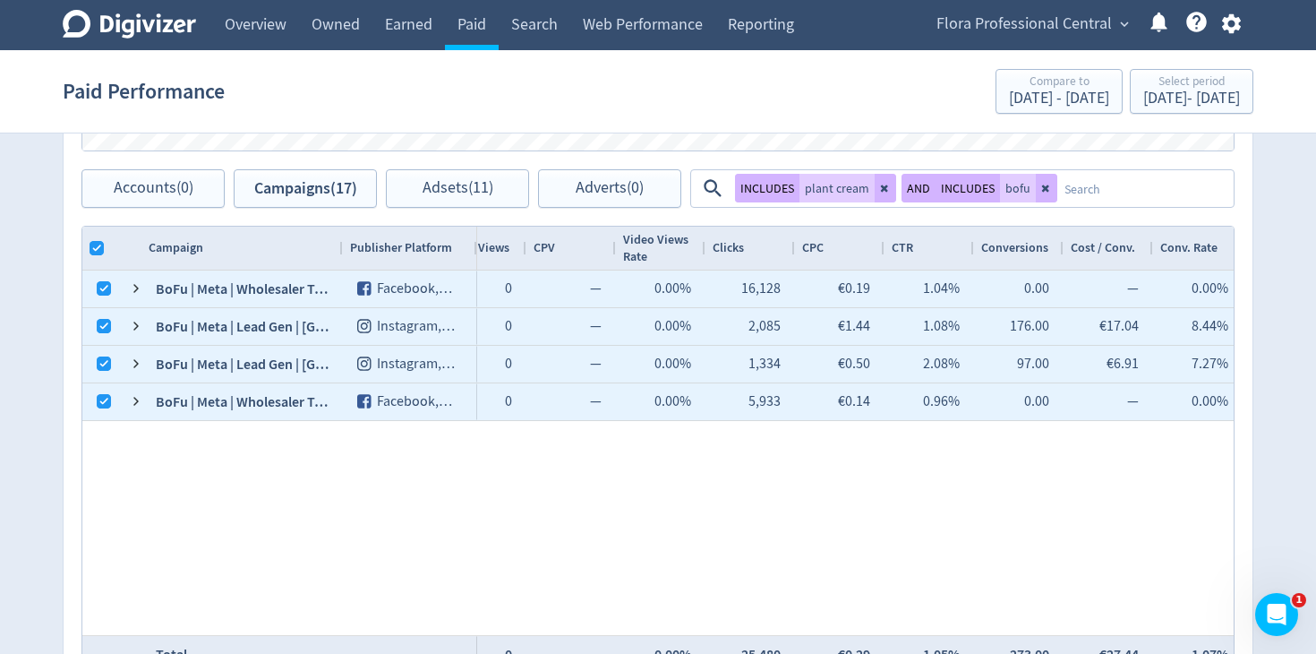
click at [1105, 193] on textarea at bounding box center [1145, 188] width 175 height 33
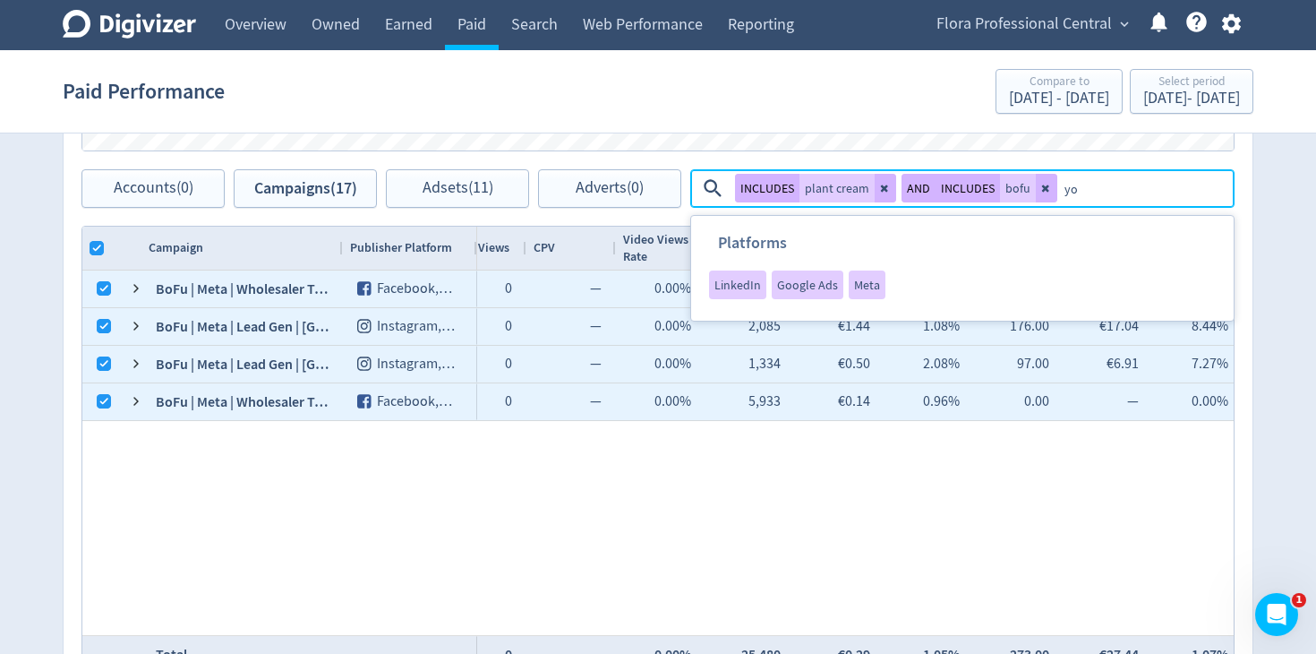
type textarea "you"
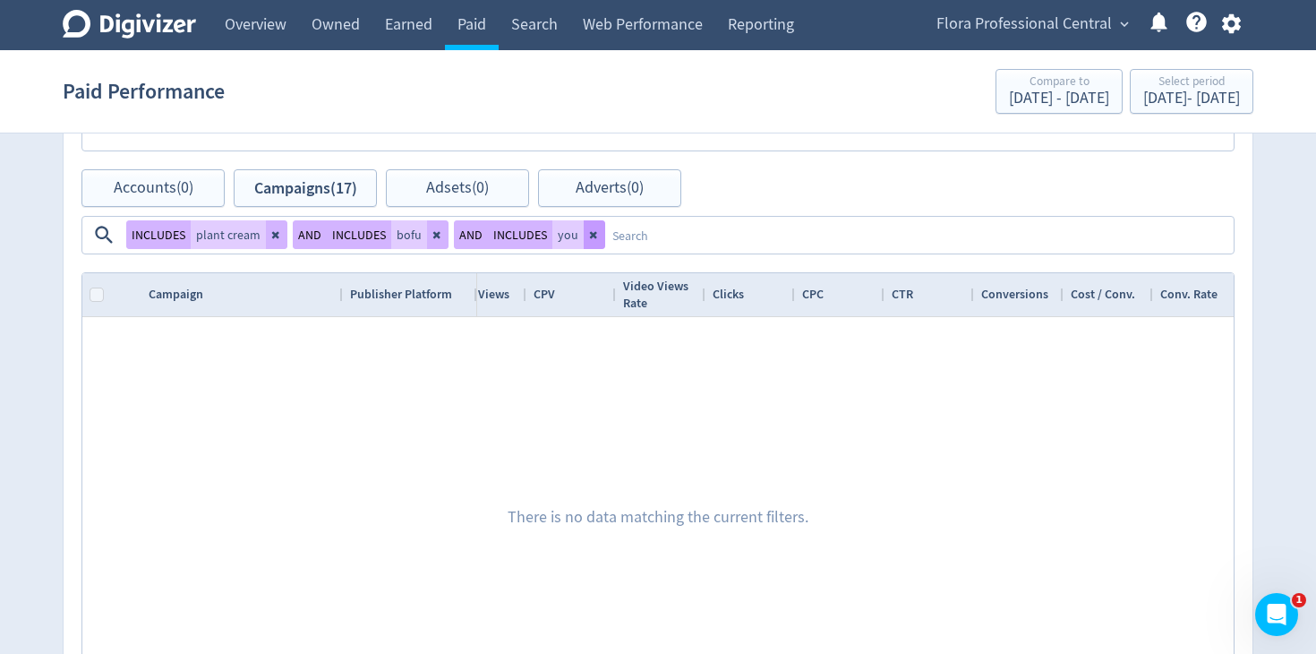
click at [590, 237] on icon at bounding box center [593, 235] width 7 height 7
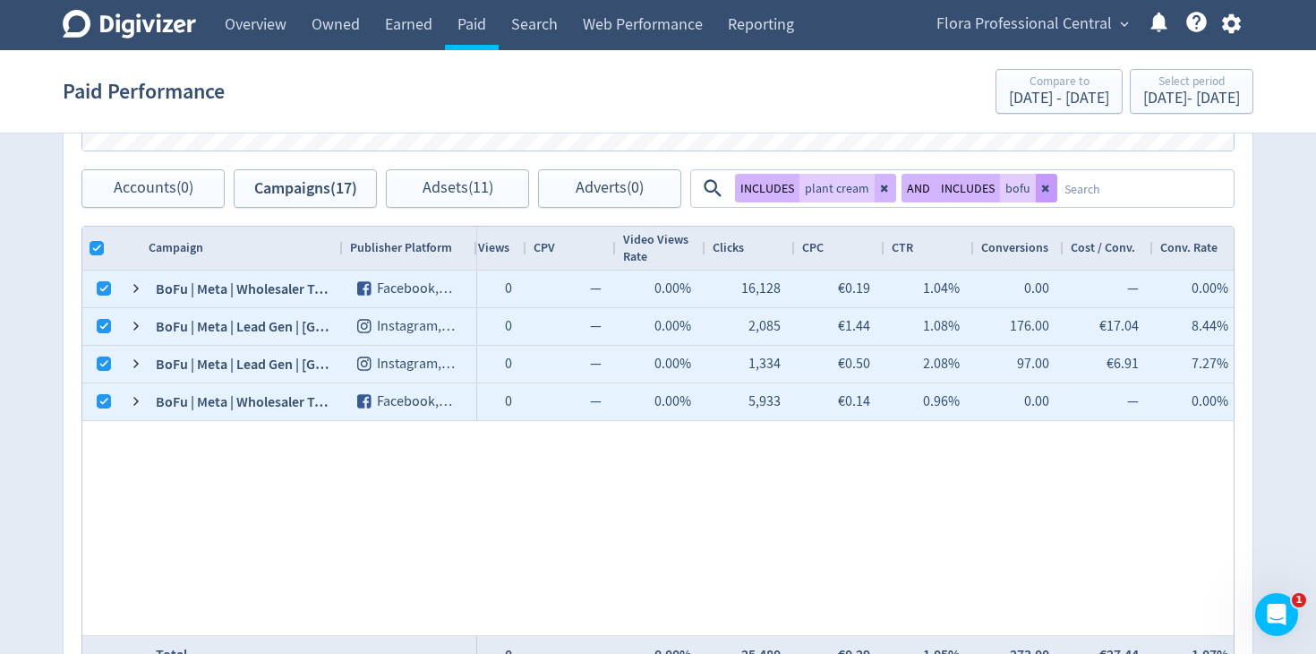
click at [1042, 187] on icon at bounding box center [1045, 188] width 7 height 7
checkbox input "true"
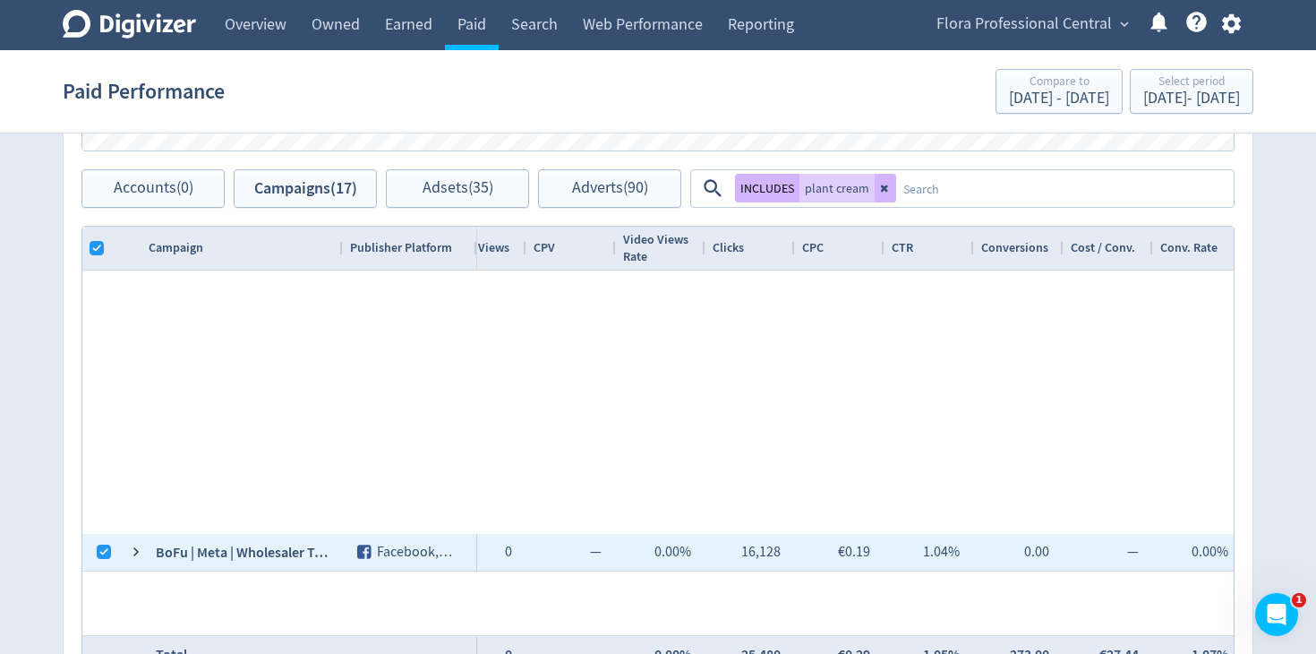
click at [975, 190] on textarea at bounding box center [1064, 188] width 336 height 33
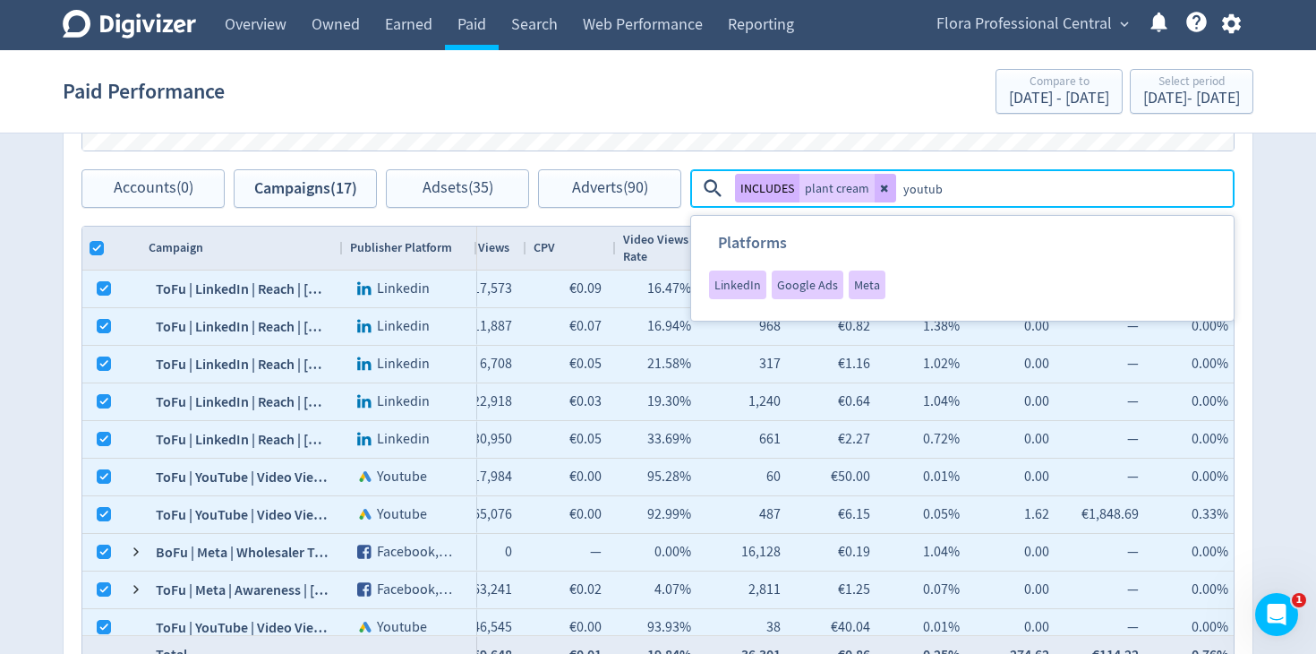
type textarea "youtube"
checkbox input "true"
checkbox input "false"
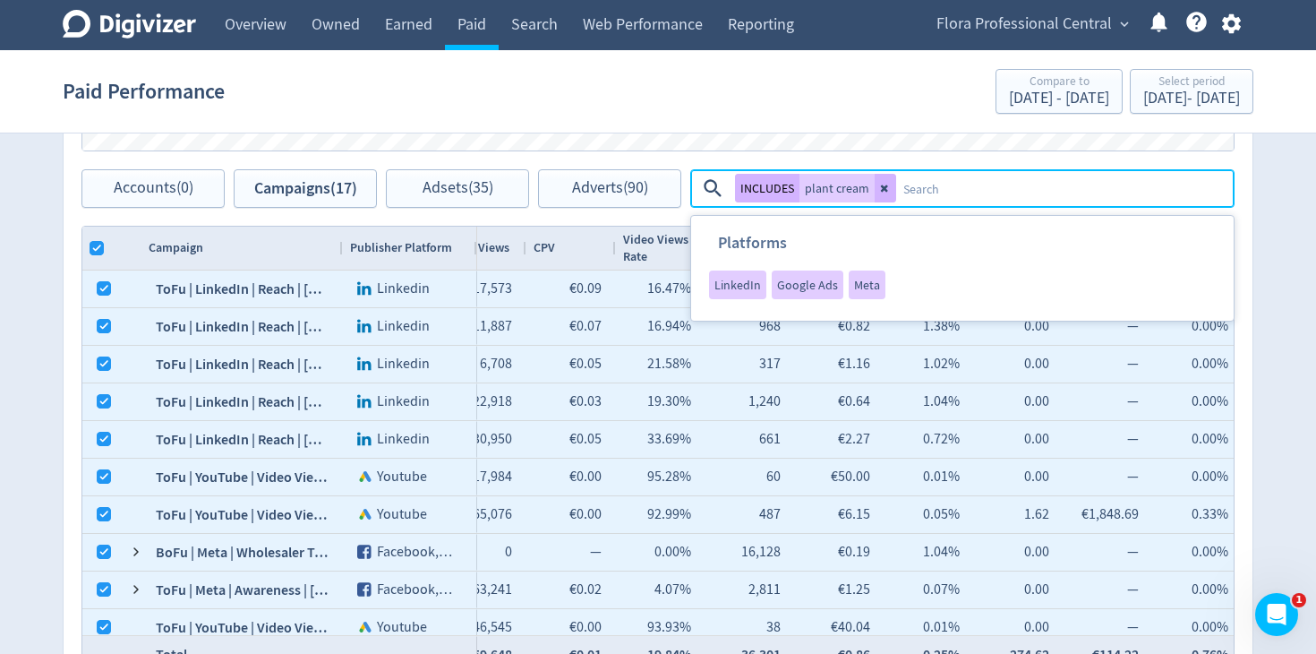
checkbox input "false"
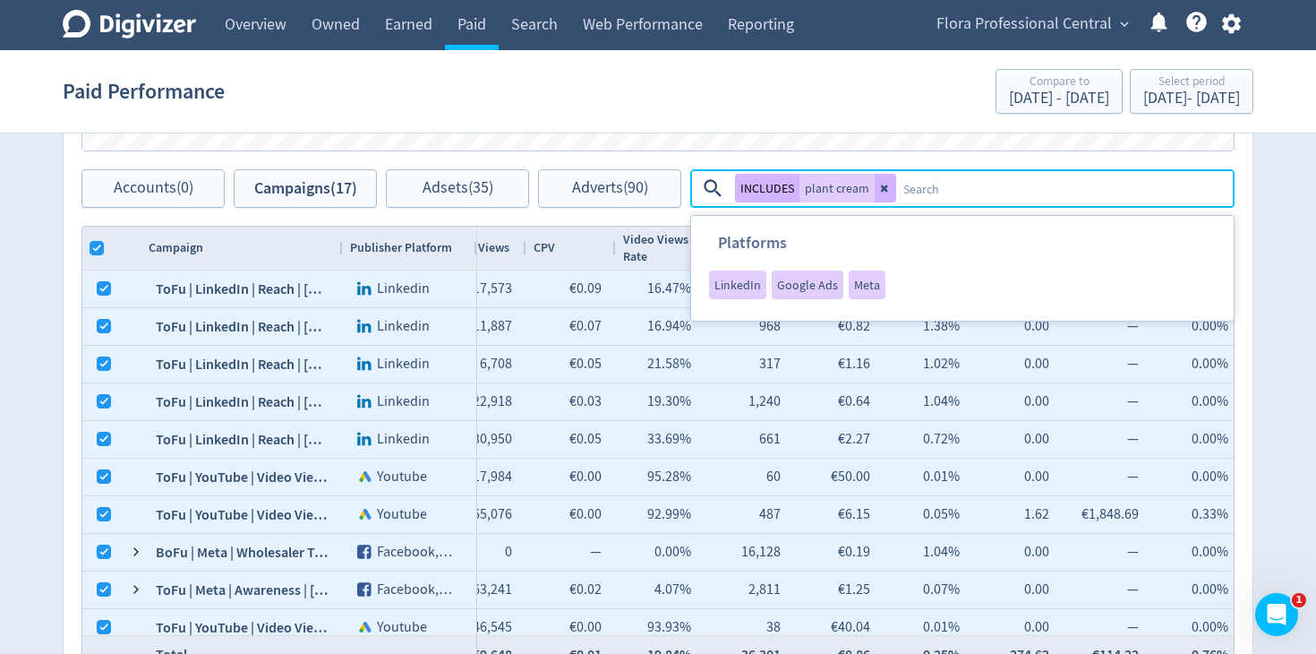
checkbox input "false"
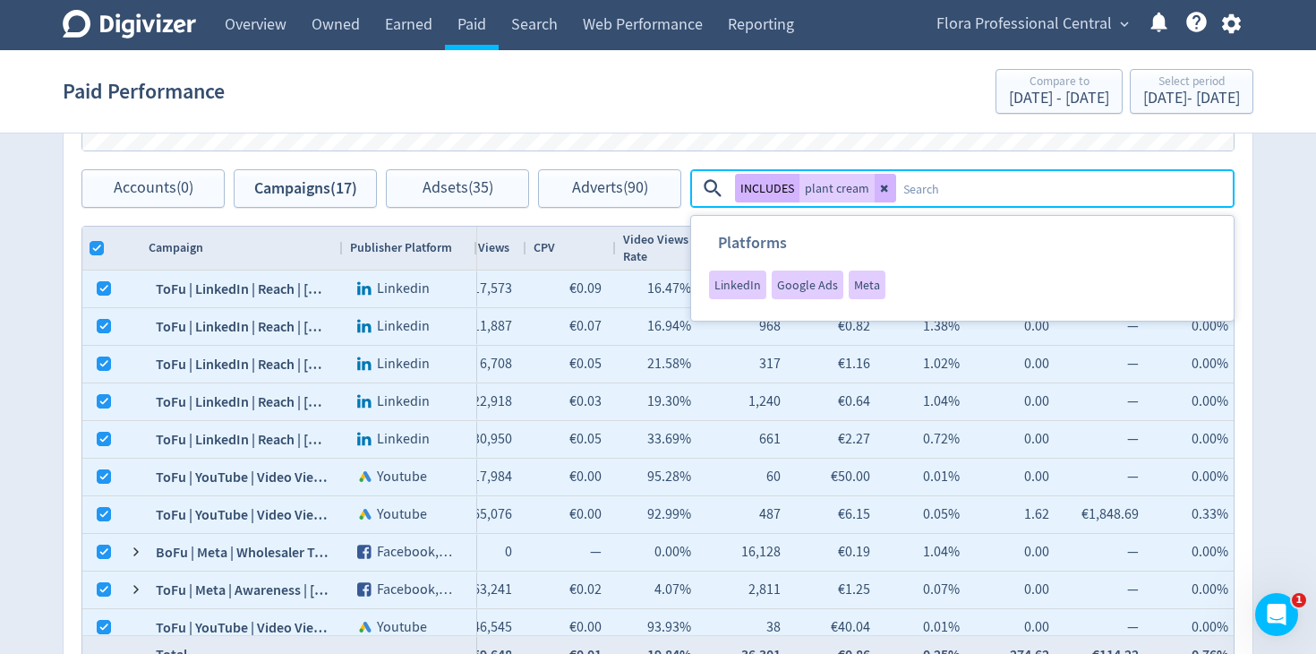
checkbox input "false"
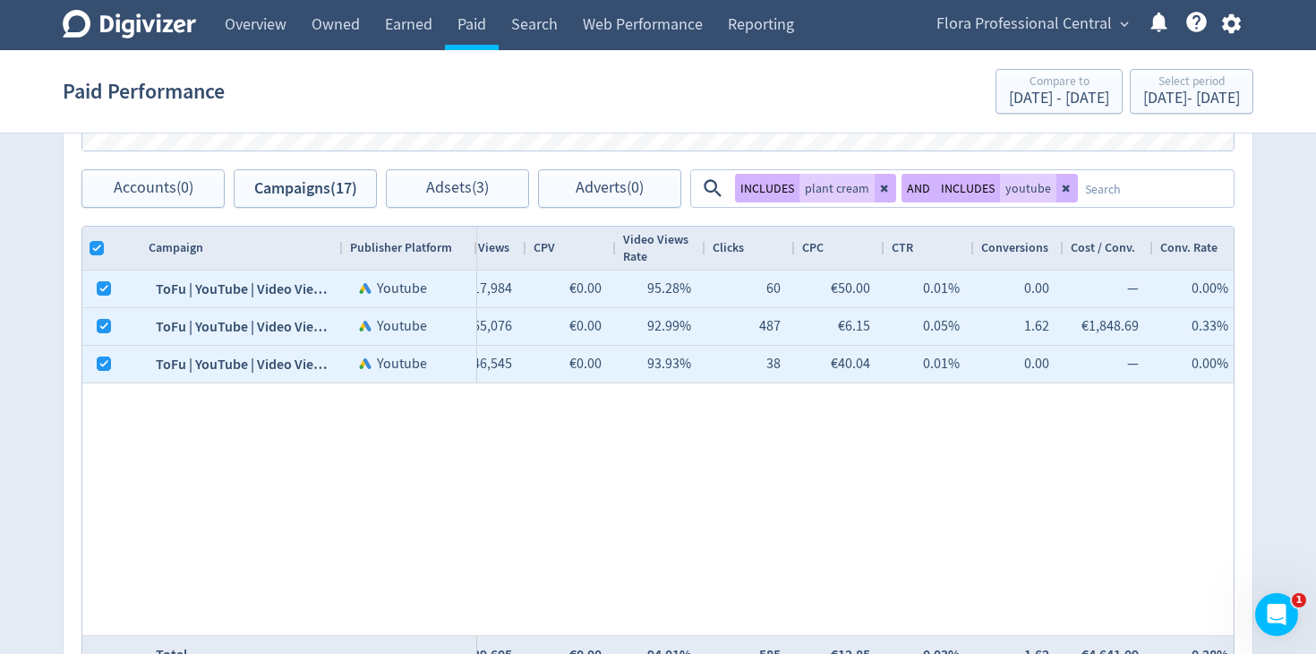
click at [879, 452] on div "Flora Professional | [GEOGRAPHIC_DATA] (DE) N/A €2,999.82 858,498 €3.49 — 818,5…" at bounding box center [855, 452] width 757 height 364
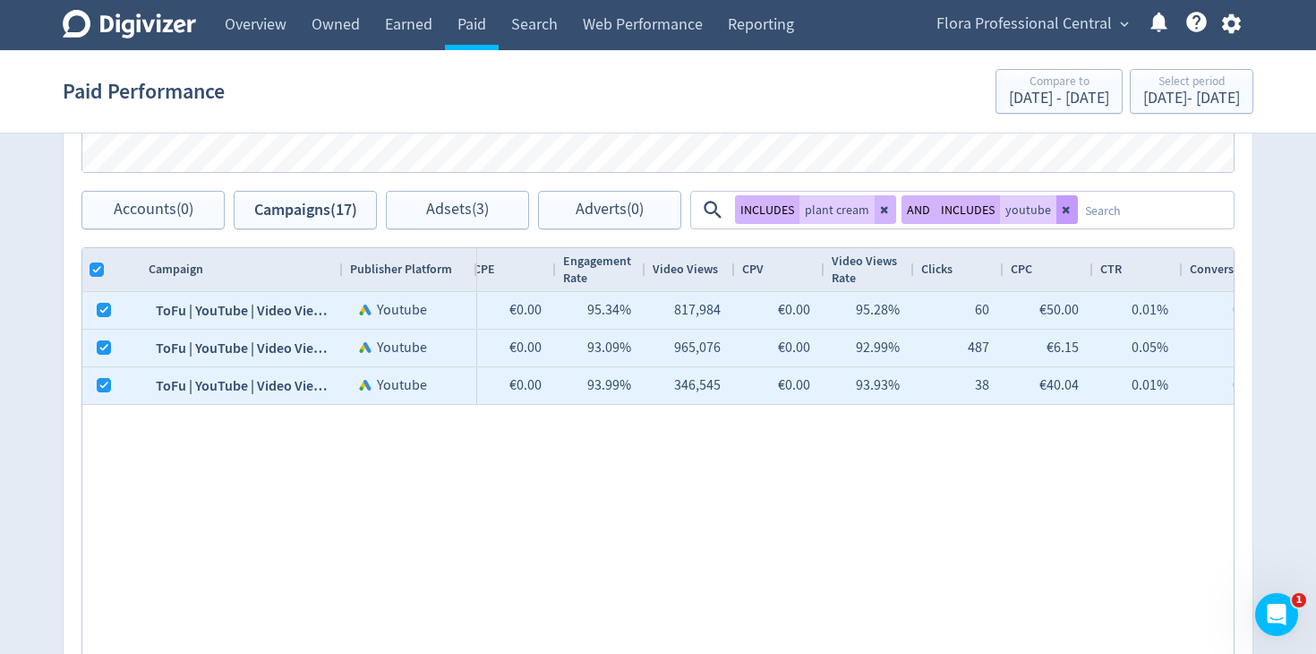
click at [1062, 204] on icon at bounding box center [1067, 209] width 11 height 11
checkbox input "true"
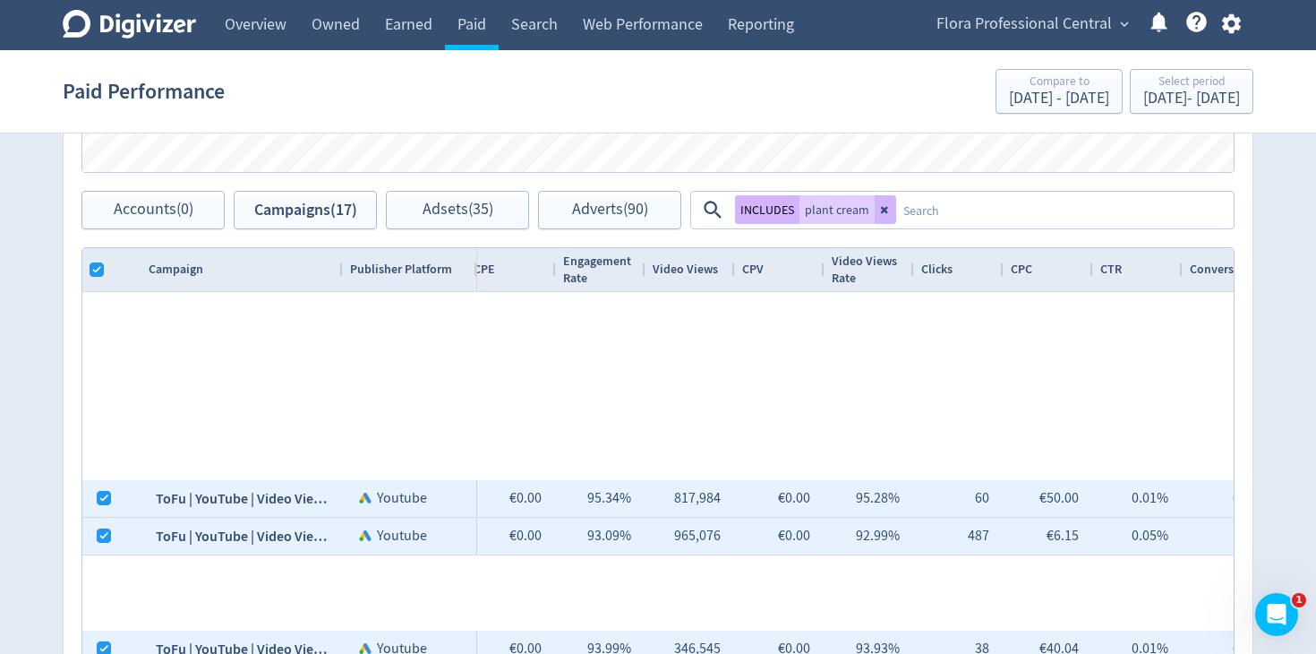
click at [992, 207] on textarea at bounding box center [1064, 209] width 336 height 33
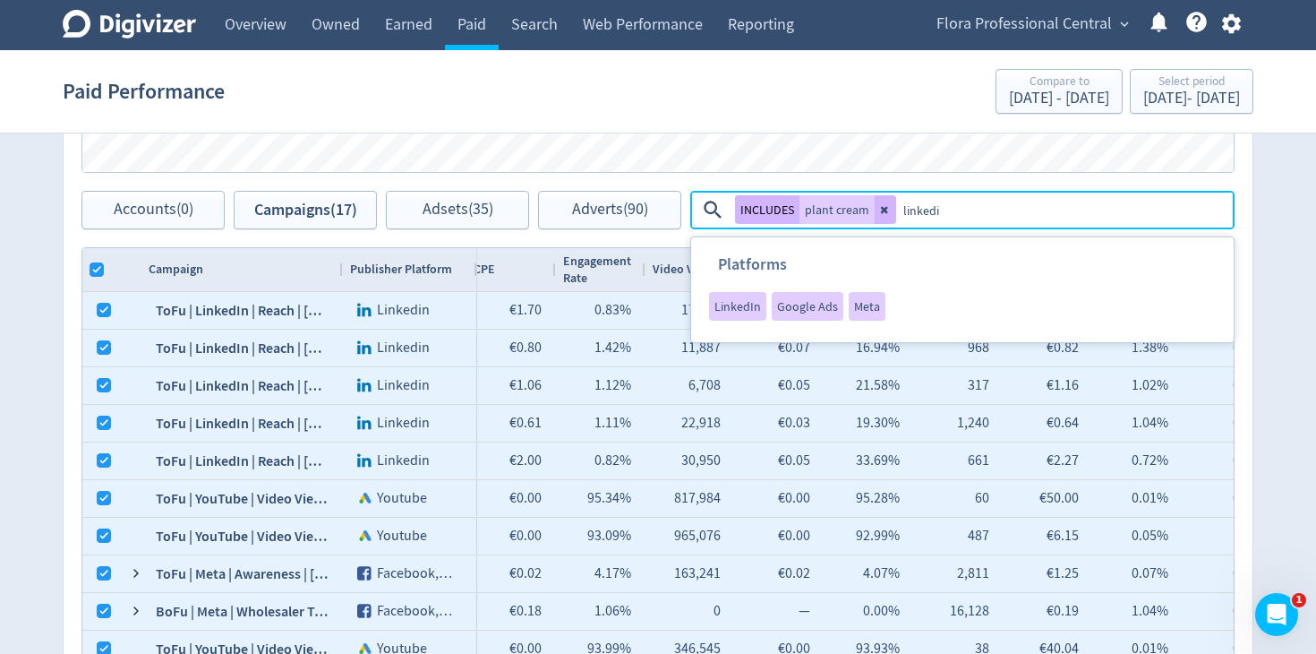
type textarea "linkedin"
checkbox input "true"
checkbox input "false"
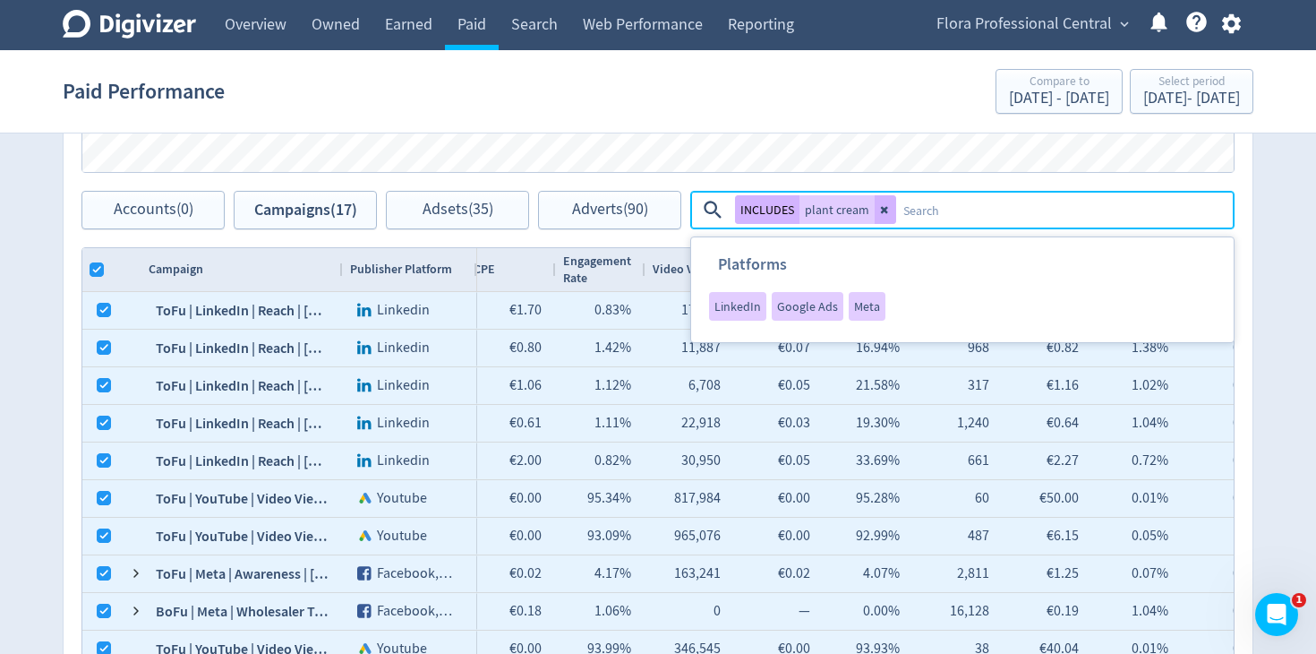
checkbox input "false"
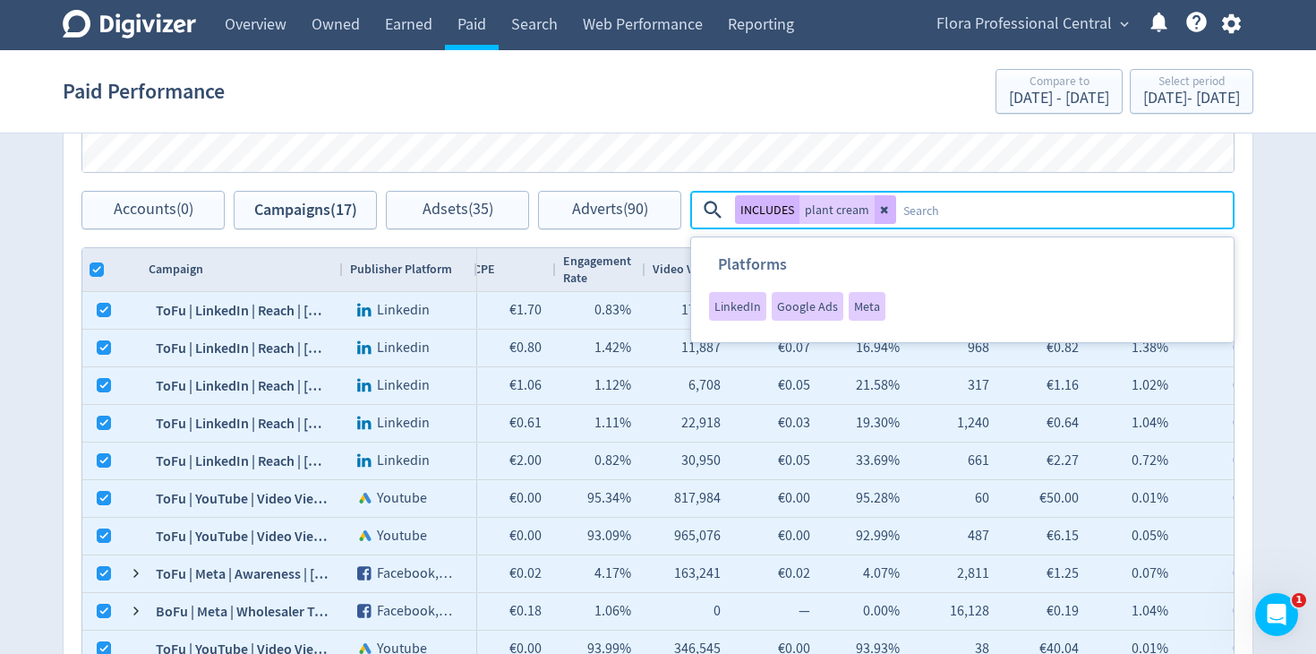
checkbox input "false"
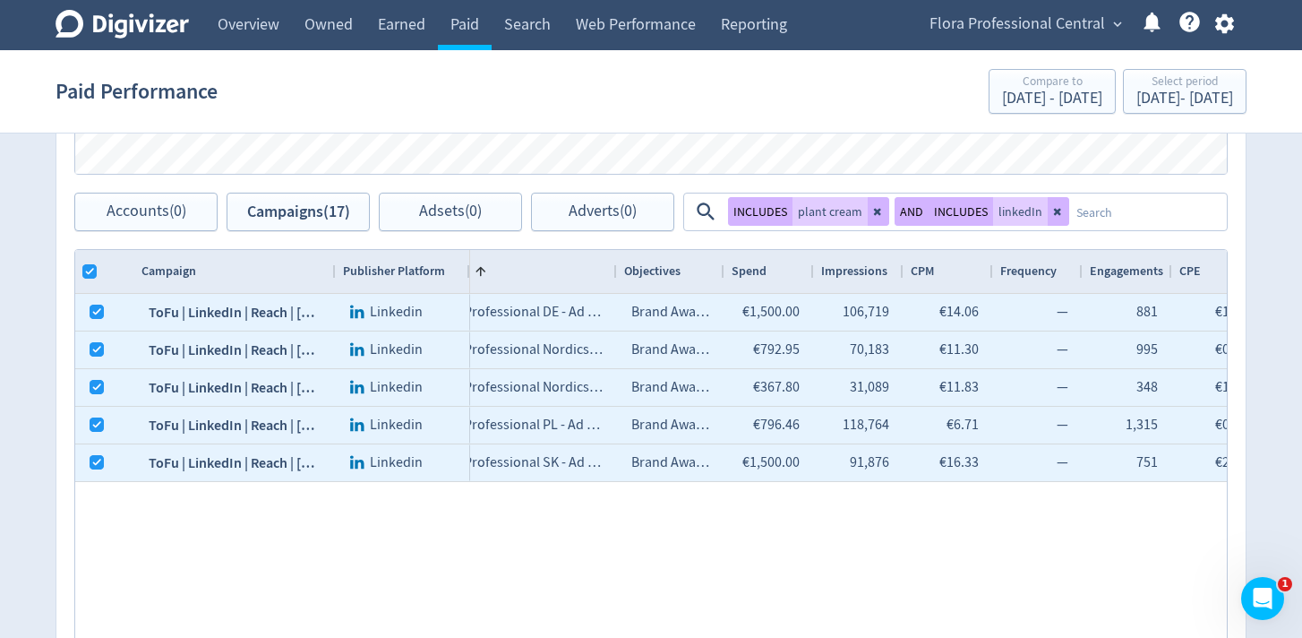
scroll to position [864, 0]
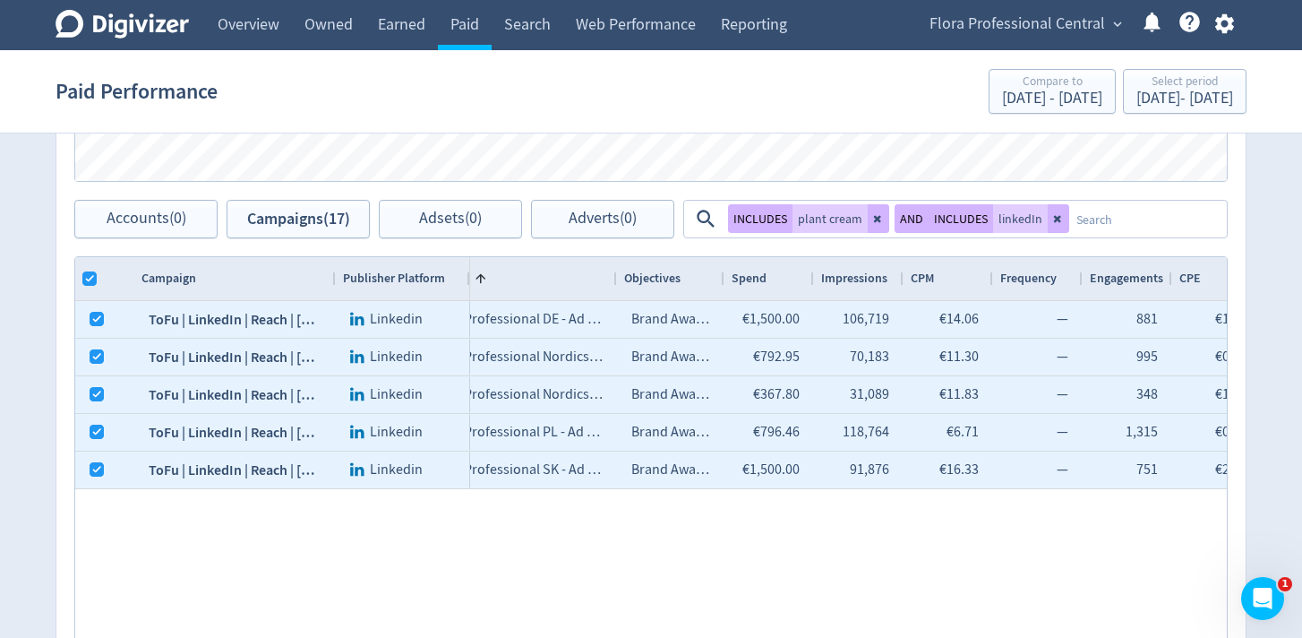
click at [1054, 218] on icon at bounding box center [1057, 219] width 7 height 7
checkbox input "true"
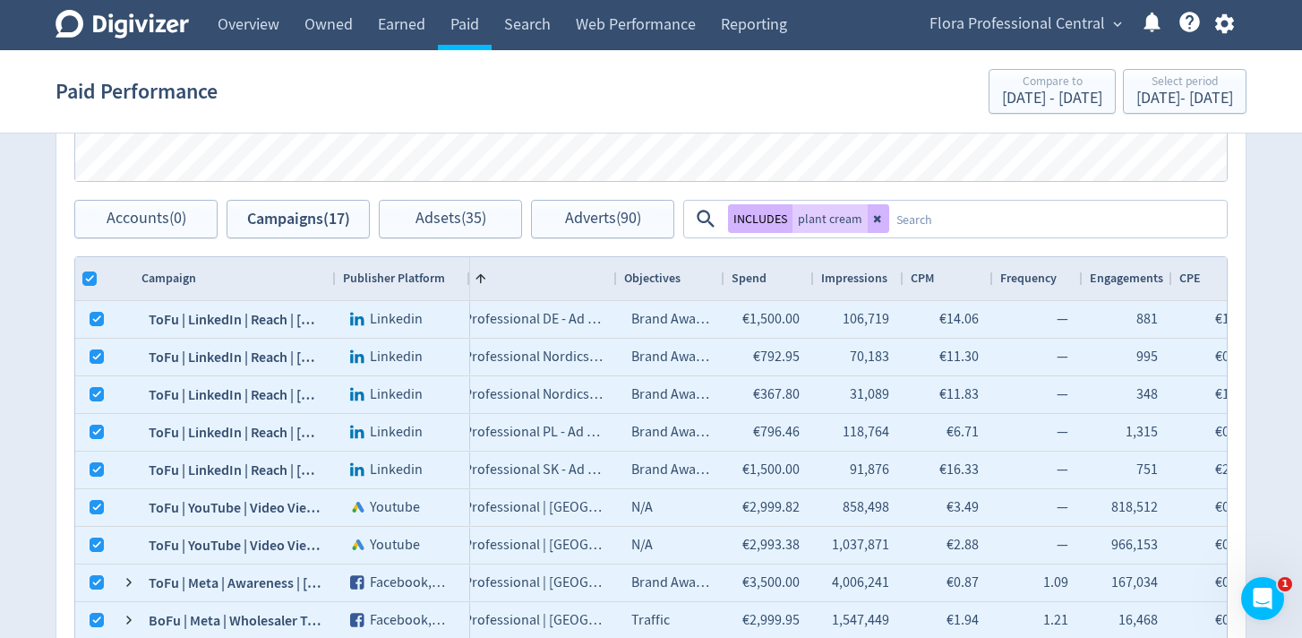
click at [1002, 217] on textarea at bounding box center [1057, 218] width 336 height 33
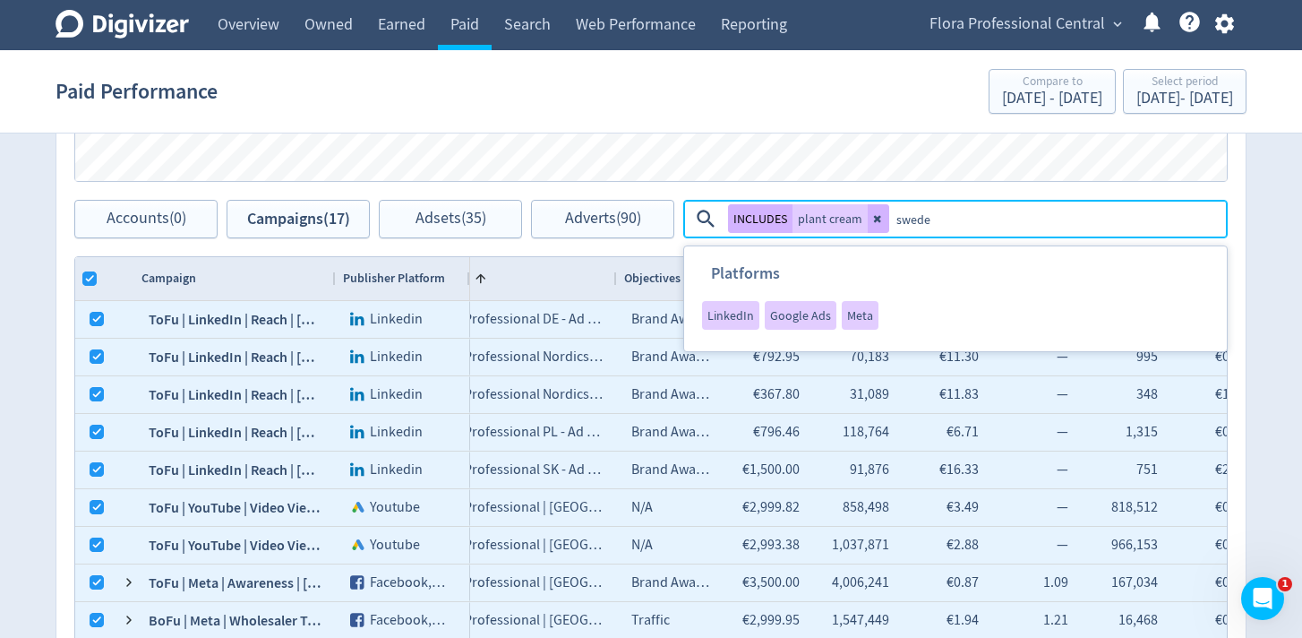
type textarea "[GEOGRAPHIC_DATA]"
type textarea "me"
checkbox input "true"
checkbox input "false"
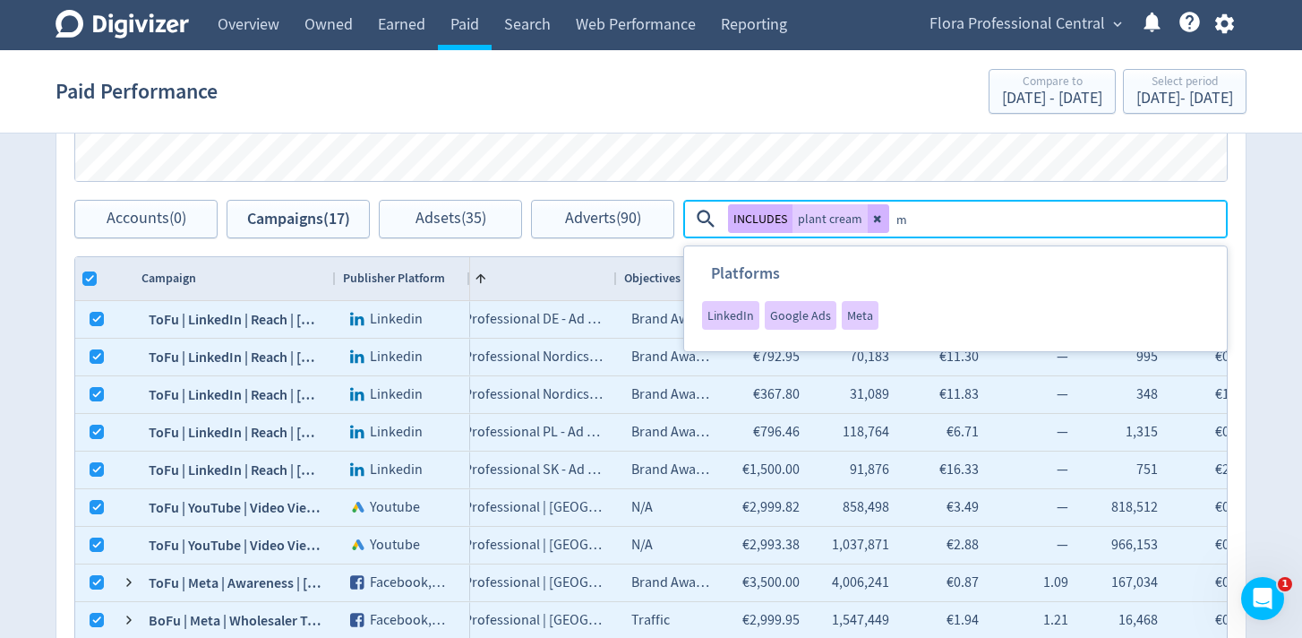
checkbox input "false"
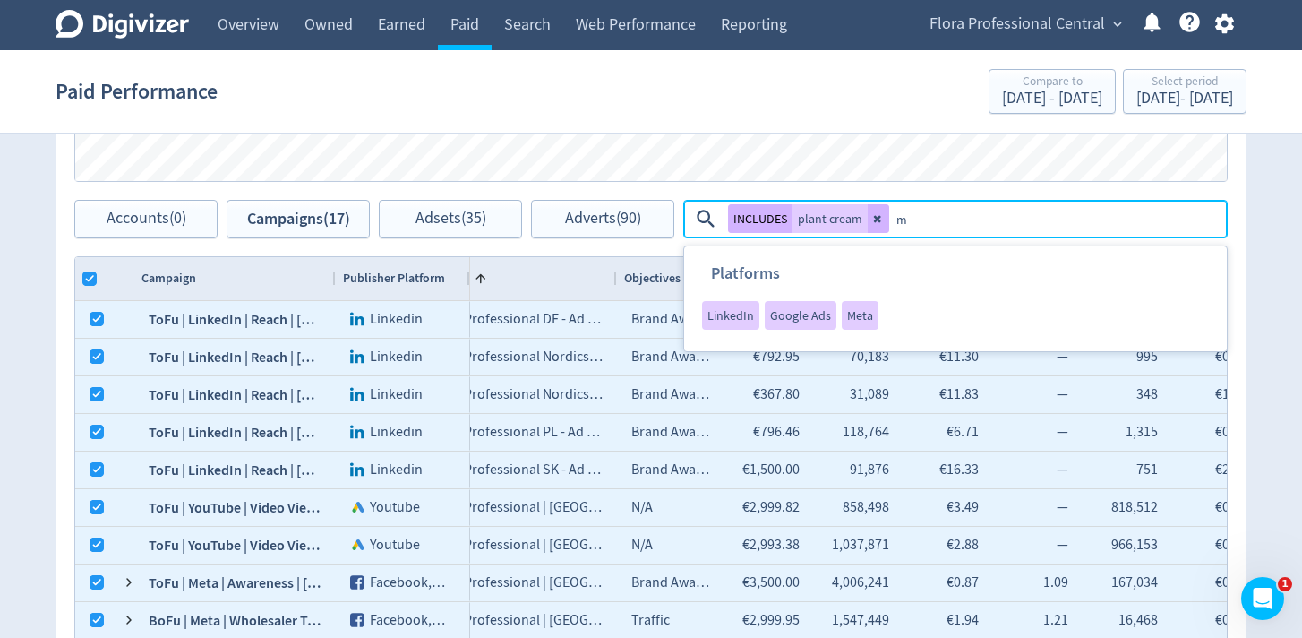
checkbox input "false"
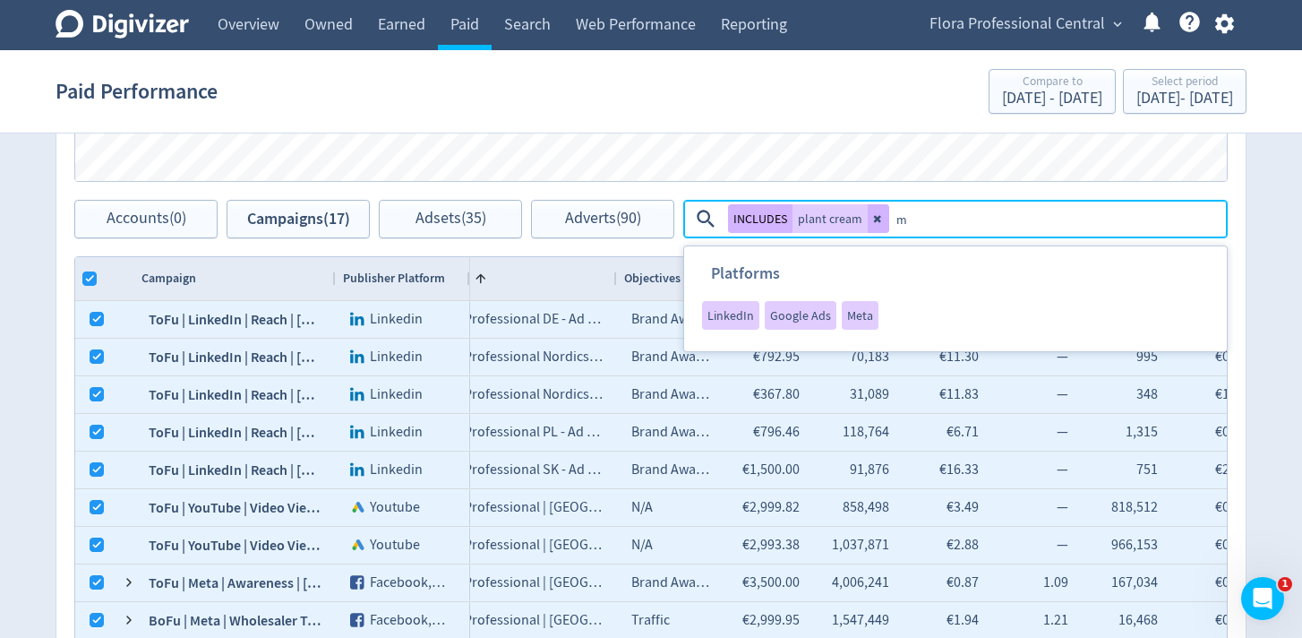
checkbox input "false"
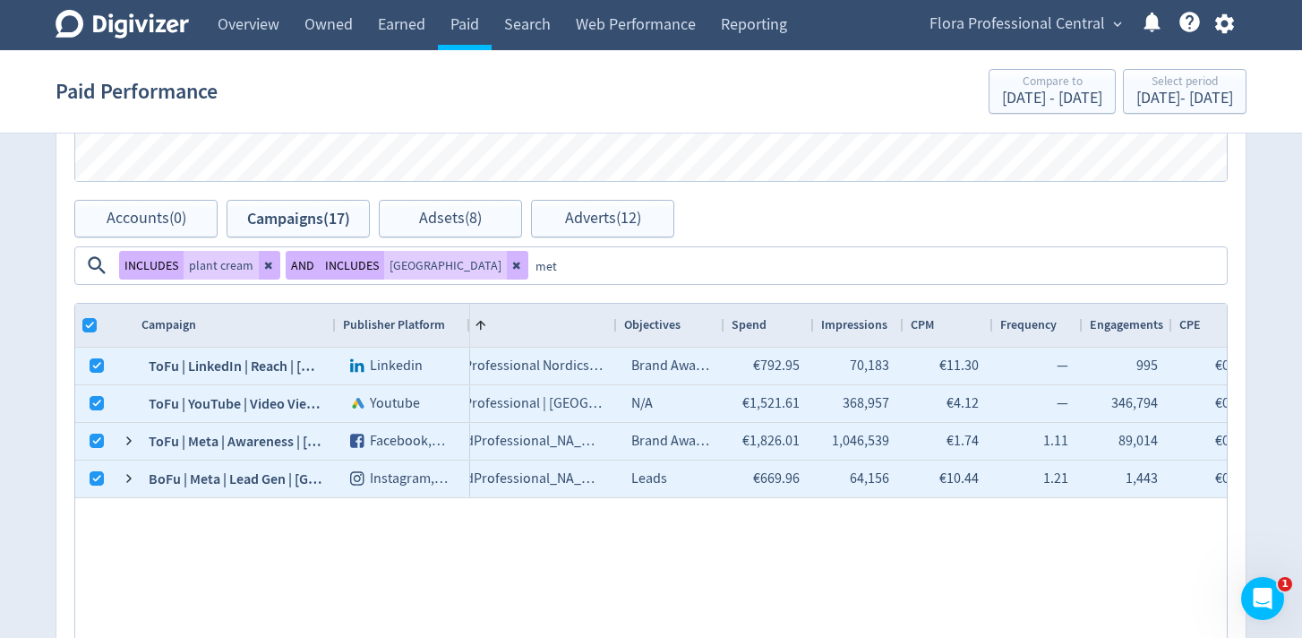
type textarea "meta"
checkbox input "true"
checkbox input "false"
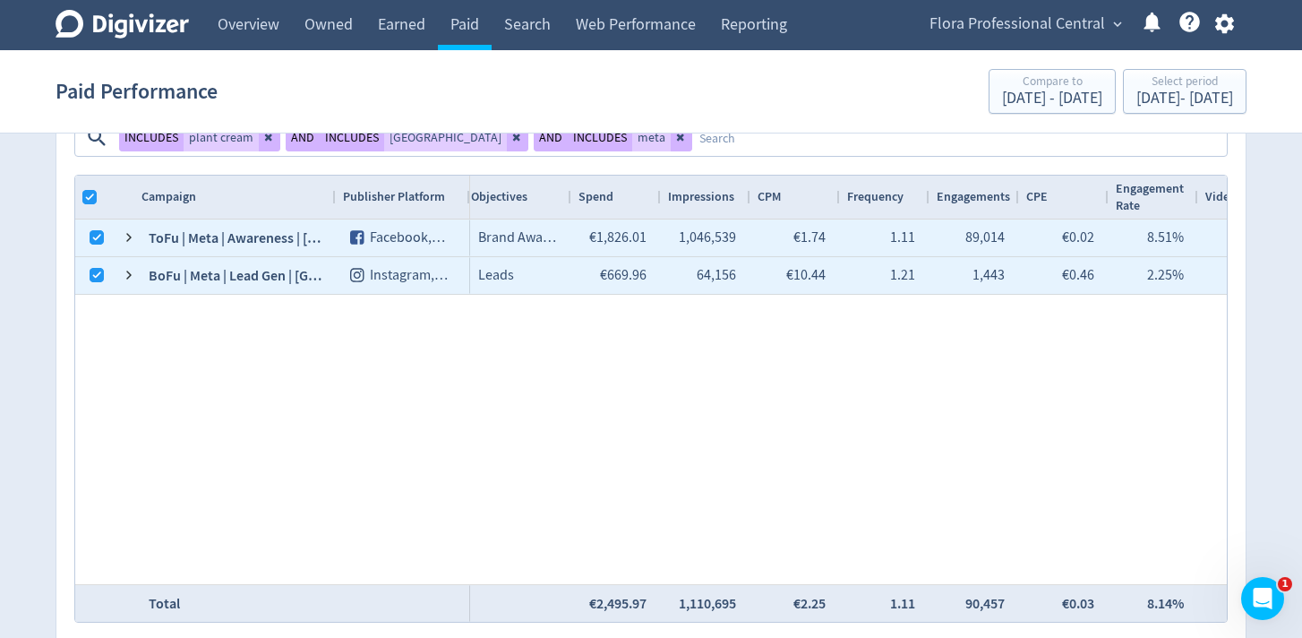
scroll to position [0, 486]
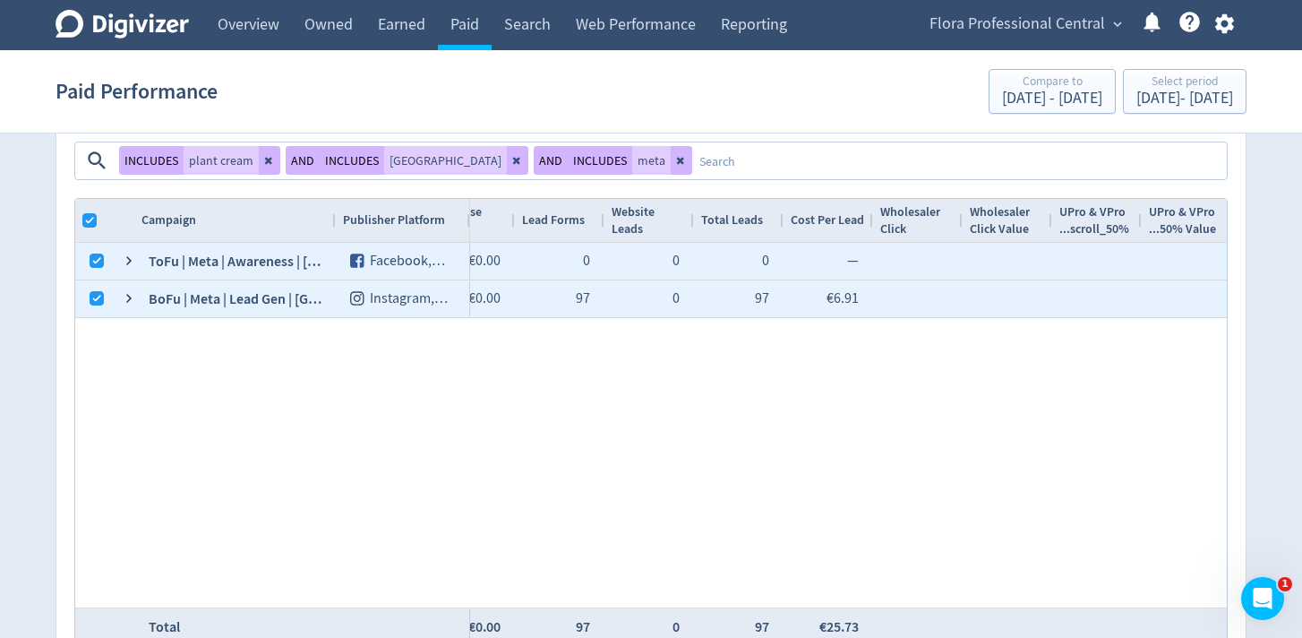
click at [484, 459] on div "UpfieldProfessional_NA_Nordics Brand Awareness €1,826.01 1,046,539 €1.74 1.11 8…" at bounding box center [848, 425] width 757 height 364
